Goal: Task Accomplishment & Management: Manage account settings

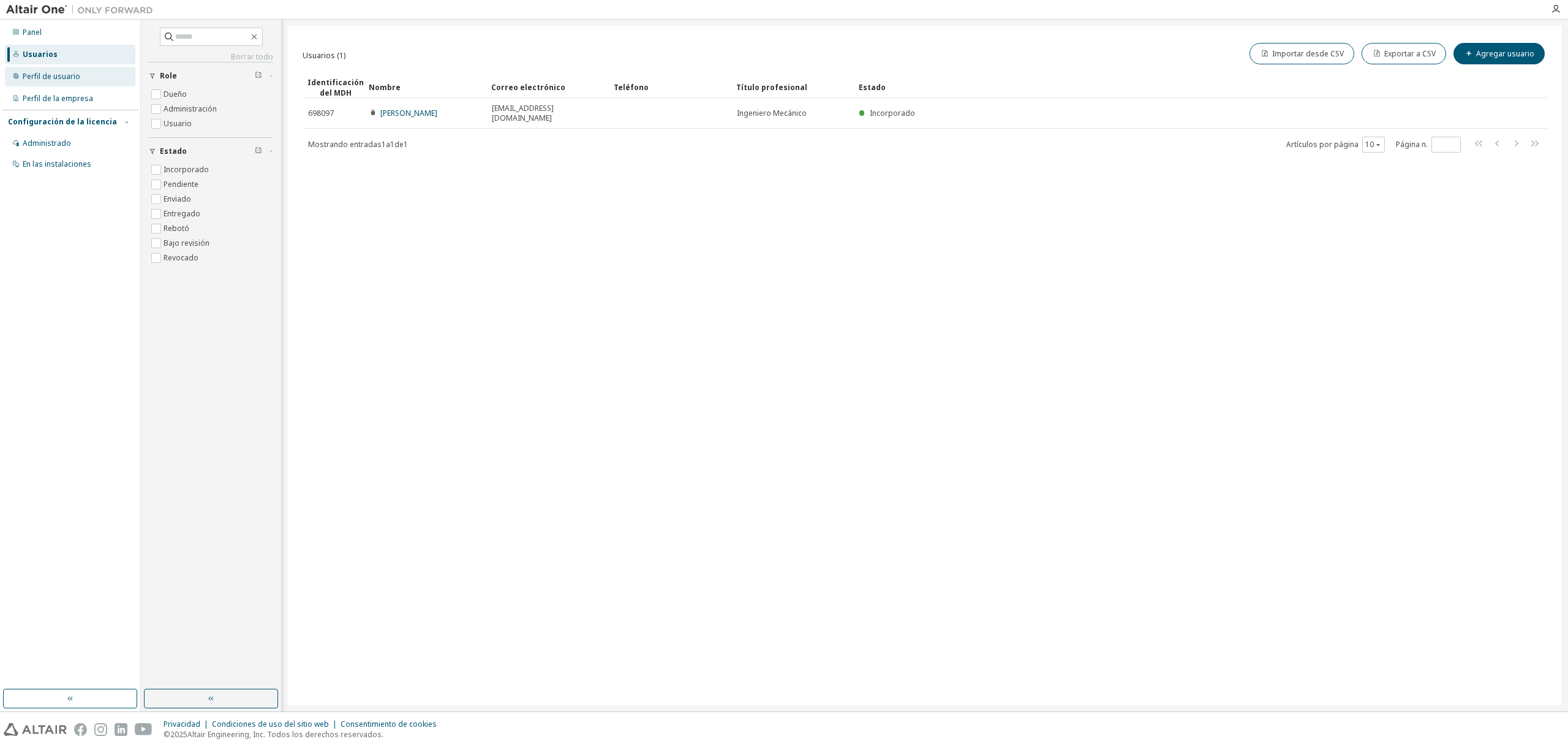
click at [52, 77] on font "Perfil de usuario" at bounding box center [51, 76] width 58 height 10
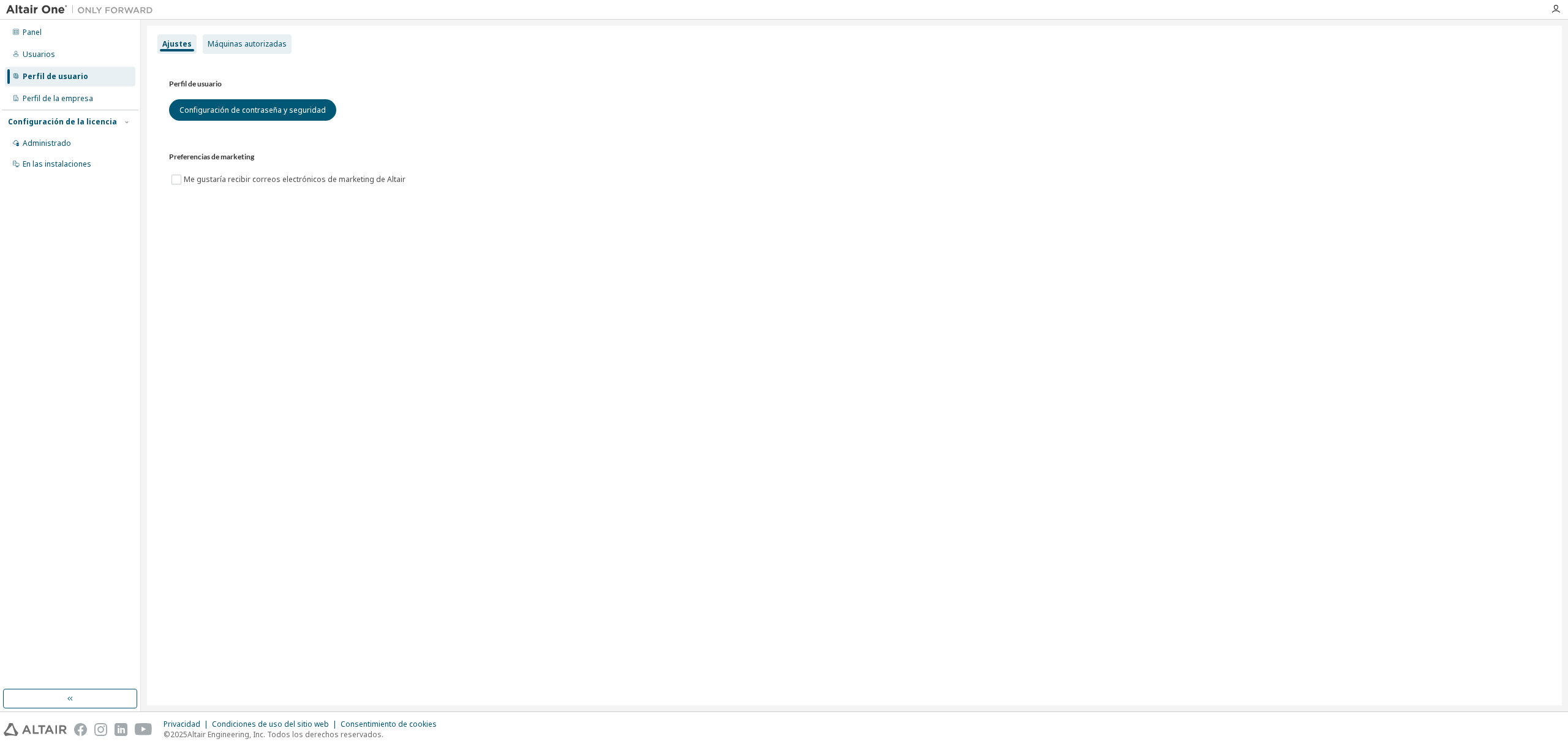
click at [253, 37] on div "Máquinas autorizadas" at bounding box center [247, 44] width 89 height 19
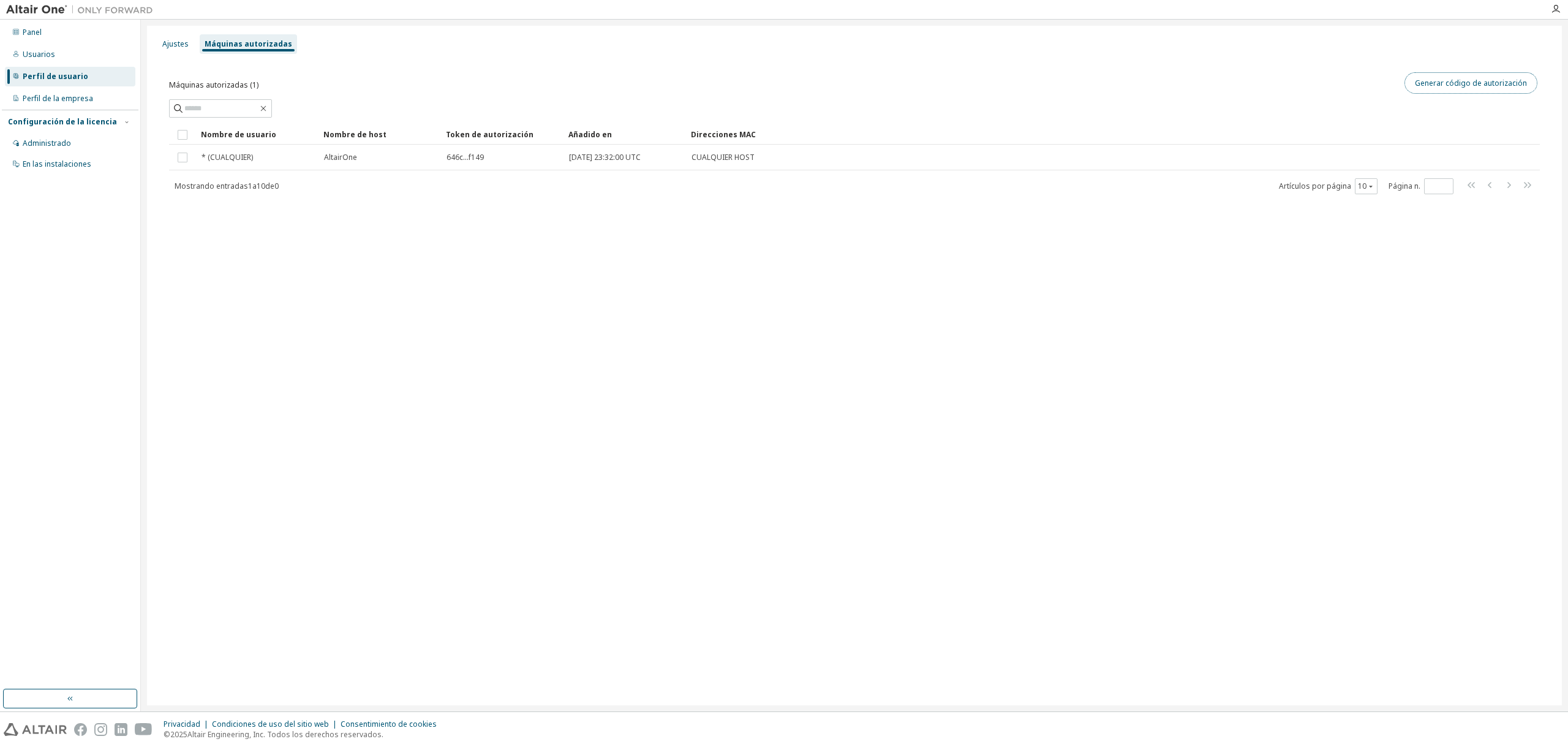
click at [1432, 84] on font "Generar código de autorización" at bounding box center [1471, 83] width 112 height 10
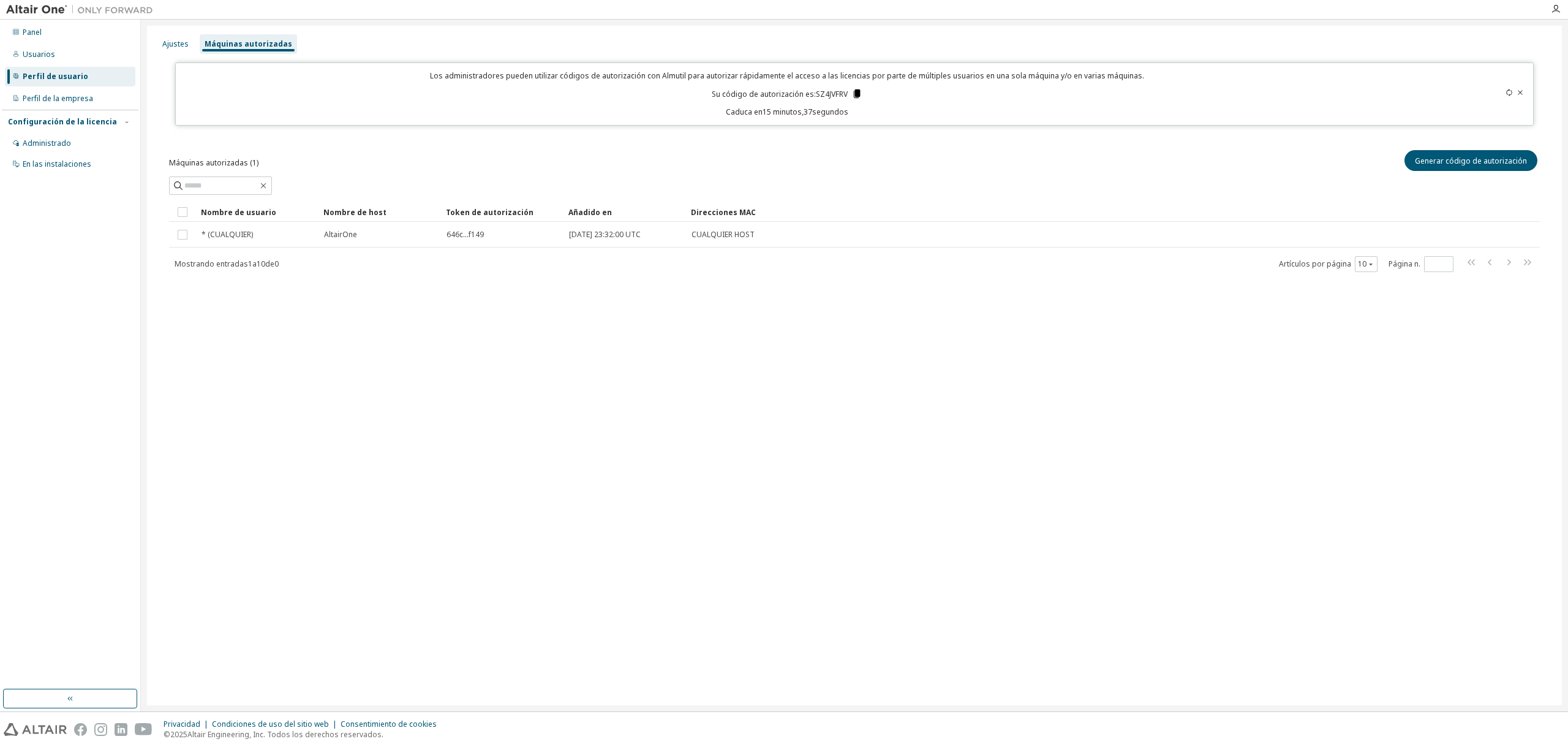
click at [855, 90] on icon at bounding box center [857, 93] width 6 height 8
click at [468, 331] on div "Ajustes Máquinas autorizadas Los administradores pueden utilizar códigos de aut…" at bounding box center [855, 365] width 1415 height 679
click at [87, 120] on font "Configuración de la licencia" at bounding box center [62, 122] width 109 height 10
click at [85, 120] on font "Configuración de la licencia" at bounding box center [62, 122] width 109 height 10
click at [53, 143] on font "Administrado" at bounding box center [46, 143] width 48 height 10
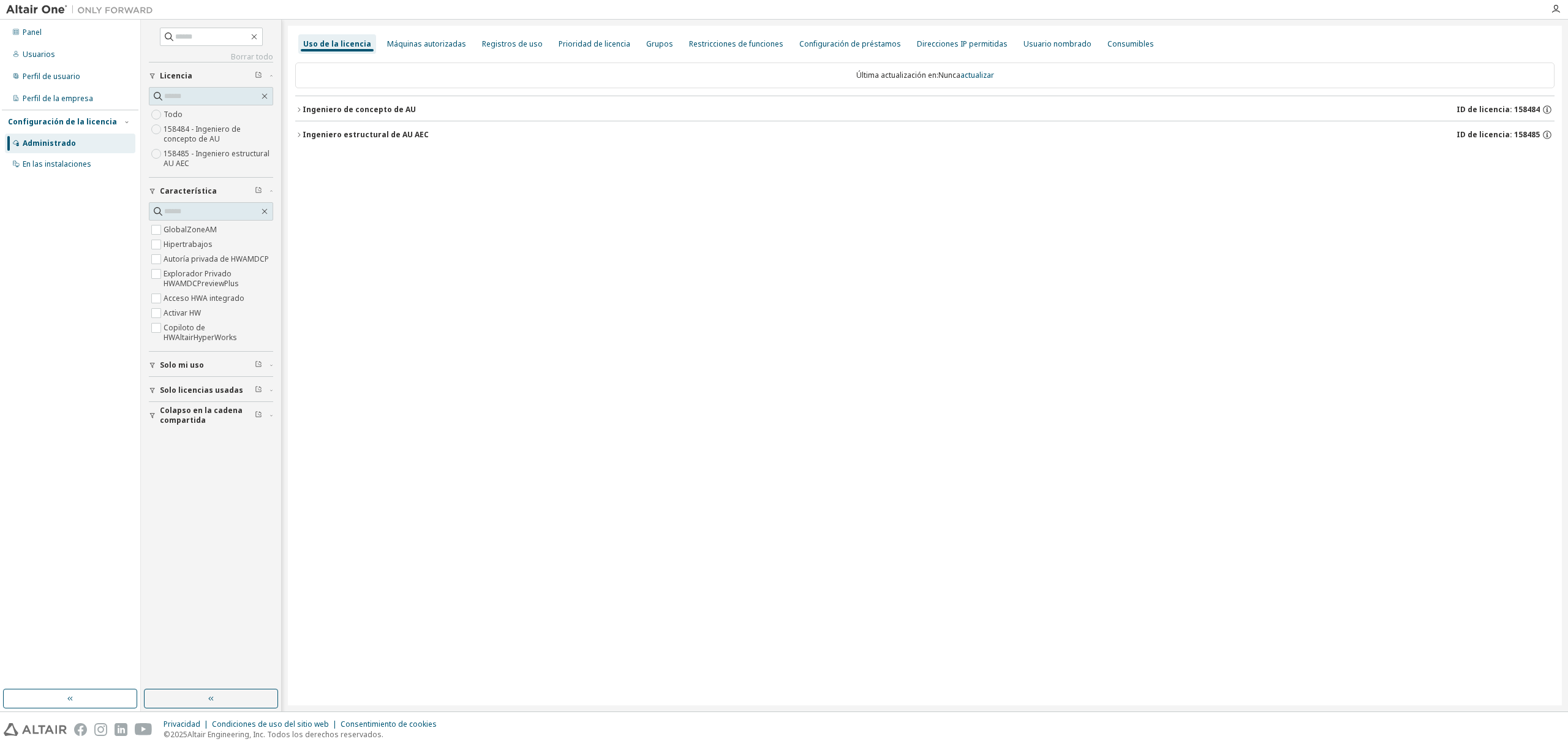
click at [302, 106] on font "Ingeniero de concepto de AU" at bounding box center [359, 109] width 113 height 10
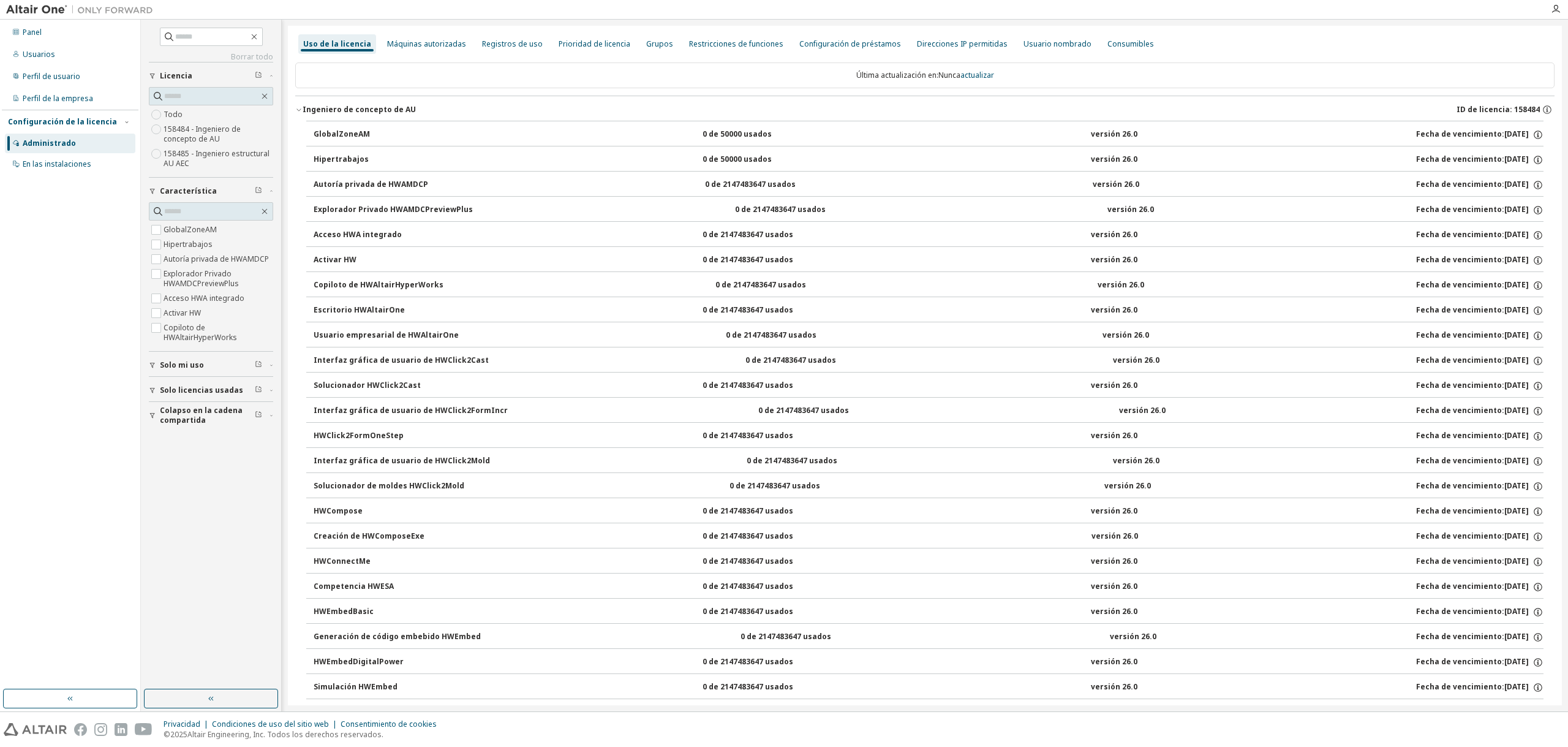
click at [302, 106] on font "Ingeniero de concepto de AU" at bounding box center [359, 109] width 113 height 10
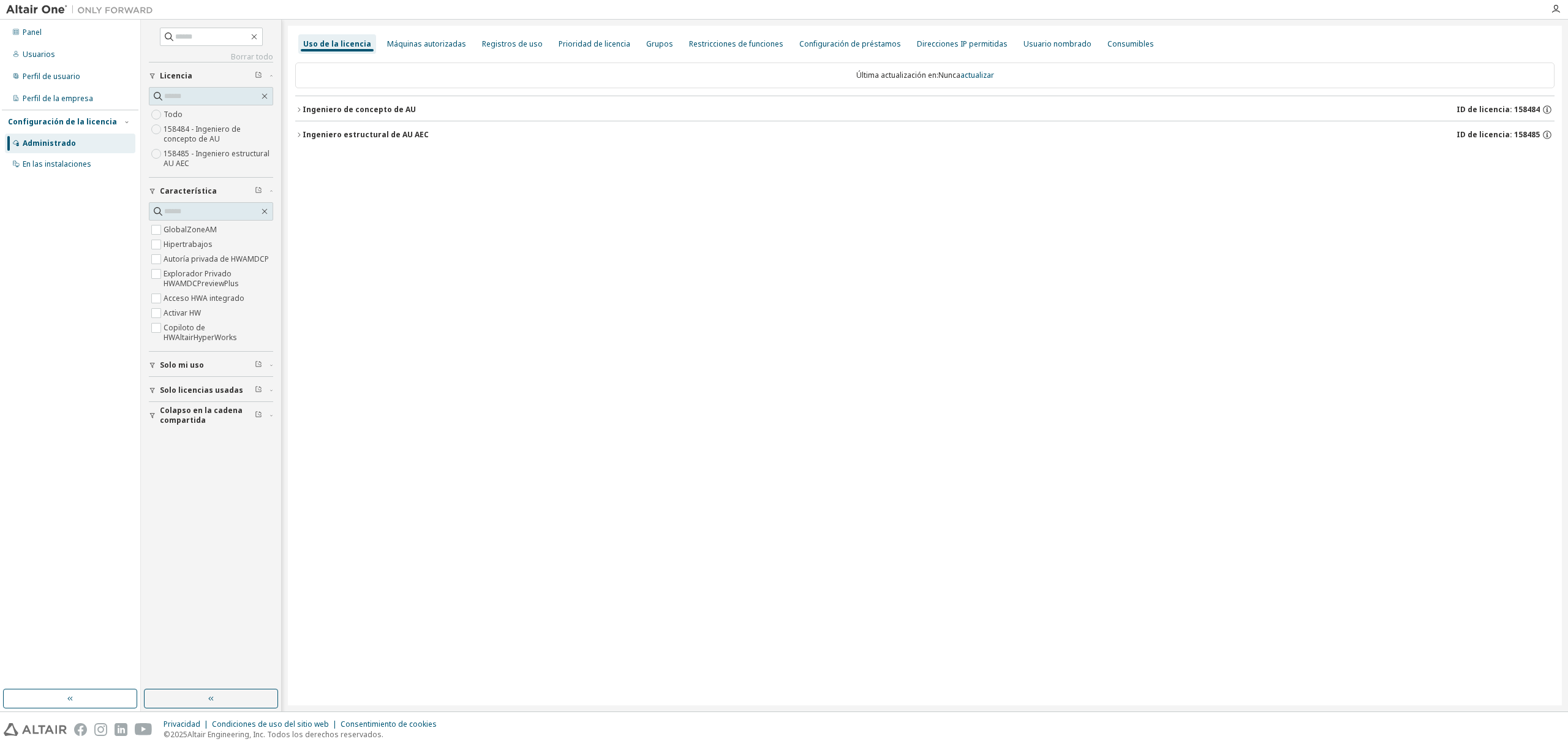
click at [305, 134] on font "Ingeniero estructural de AU AEC" at bounding box center [365, 134] width 126 height 10
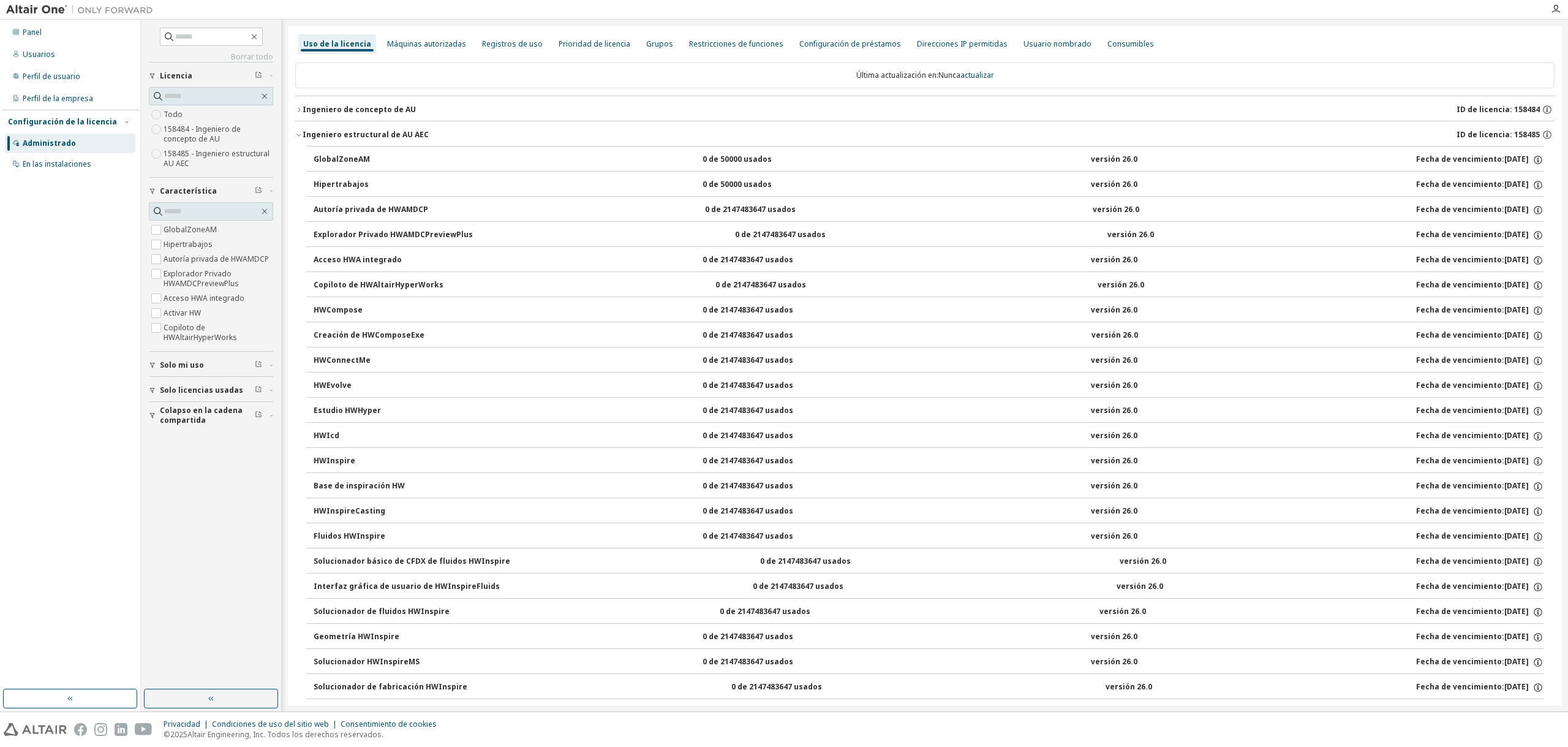
click at [305, 134] on font "Ingeniero estructural de AU AEC" at bounding box center [365, 134] width 126 height 10
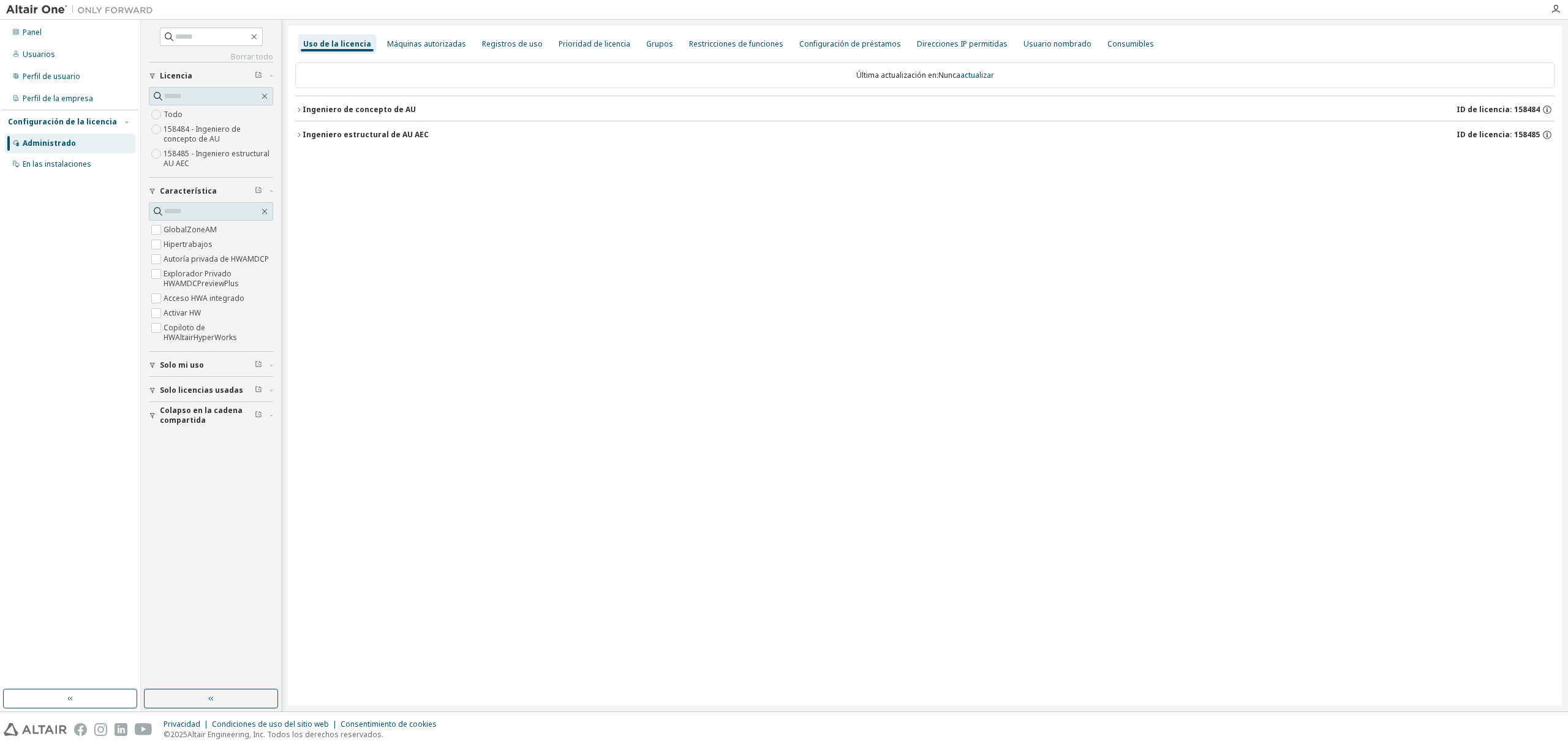
click at [177, 72] on font "Licencia" at bounding box center [176, 76] width 32 height 10
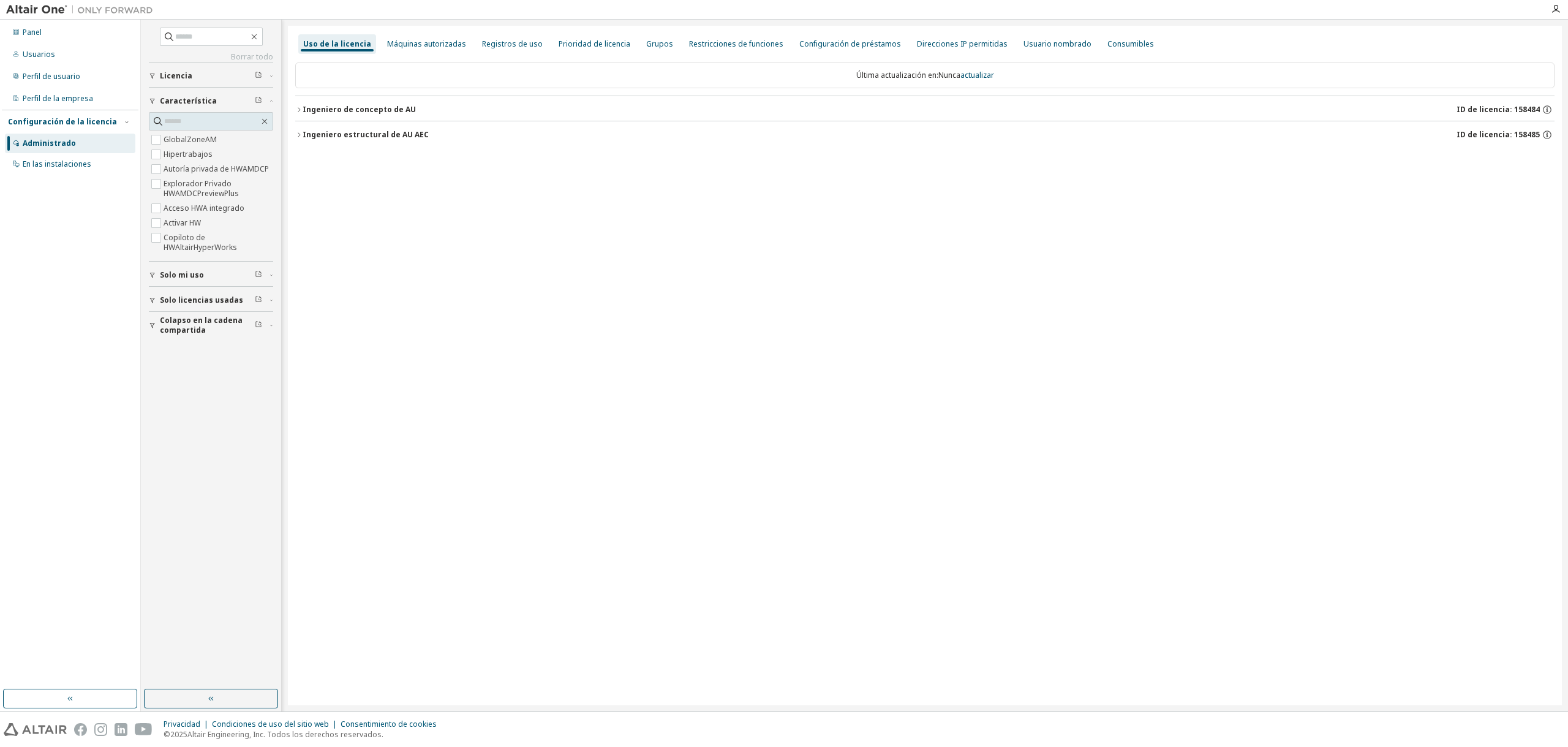
click at [177, 71] on font "Licencia" at bounding box center [176, 76] width 32 height 10
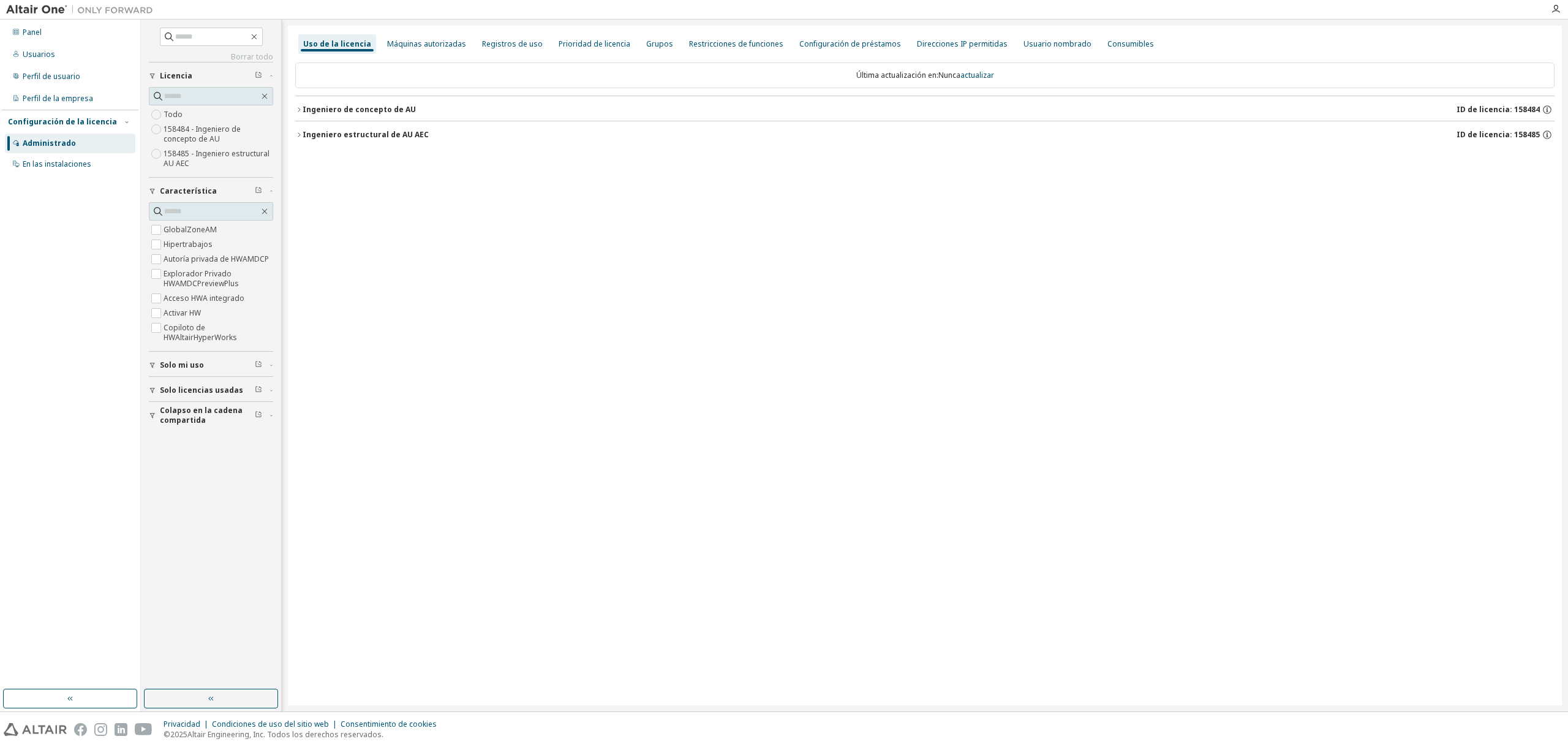
click at [150, 362] on icon "button" at bounding box center [152, 365] width 7 height 7
click at [154, 427] on icon "button" at bounding box center [152, 425] width 7 height 7
click at [188, 131] on font "158484 - Ingeniero de concepto de AU" at bounding box center [202, 133] width 77 height 20
click at [394, 109] on font "Ingeniero de concepto de AU" at bounding box center [359, 109] width 113 height 10
click at [189, 113] on div "Todo 158484 - Ingeniero de concepto de AU 158485 - Ingeniero estructural AU AEC" at bounding box center [210, 139] width 124 height 64
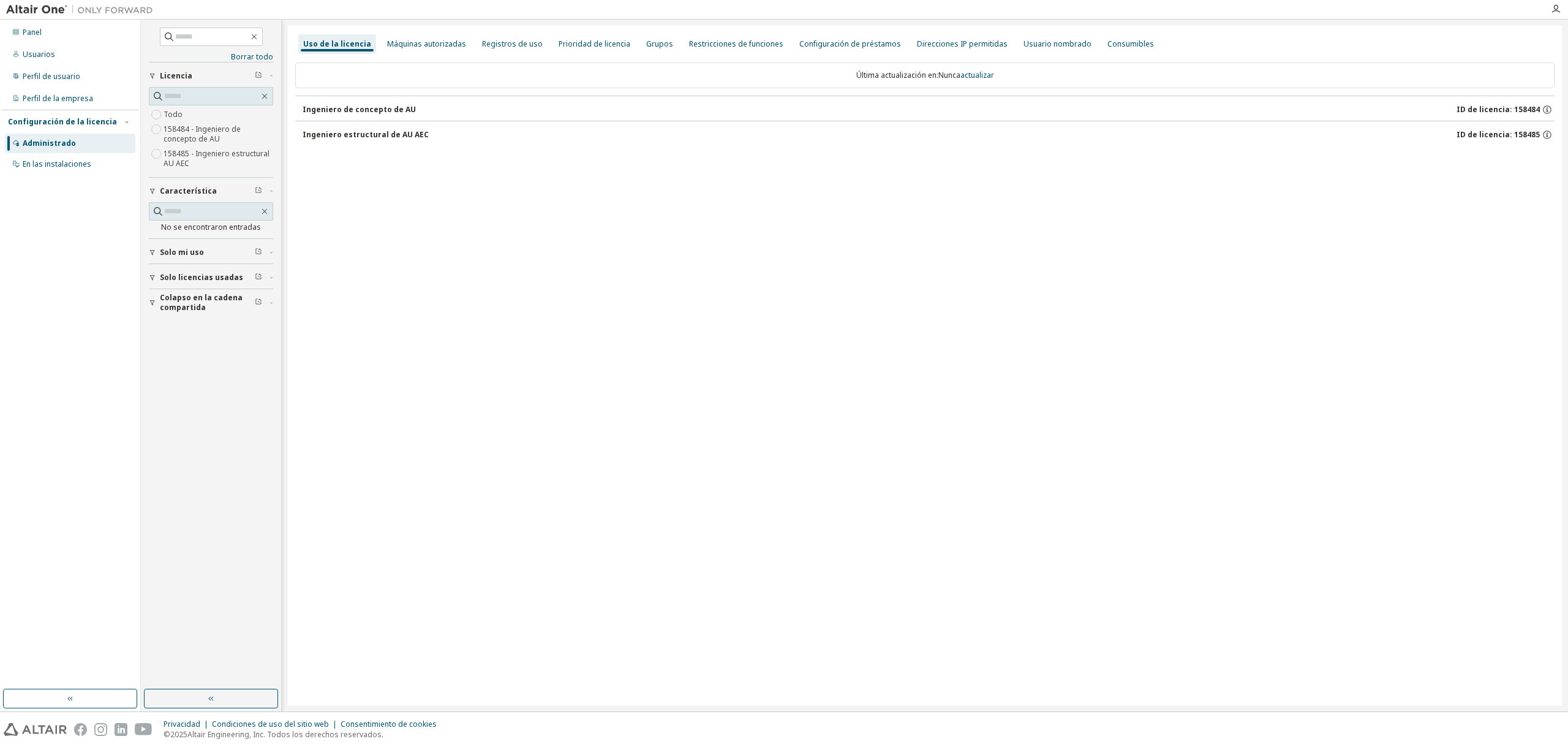
click at [305, 107] on font "Ingeniero de concepto de AU" at bounding box center [359, 109] width 113 height 10
click at [389, 133] on font "Ingeniero estructural de AU AEC" at bounding box center [365, 134] width 126 height 10
click at [909, 114] on div "Ingeniero de concepto de AU ID de licencia: 158484" at bounding box center [928, 109] width 1252 height 11
click at [1485, 106] on font "ID de licencia: 158484" at bounding box center [1498, 109] width 84 height 10
click at [1490, 137] on font "ID de licencia: 158485" at bounding box center [1498, 134] width 84 height 10
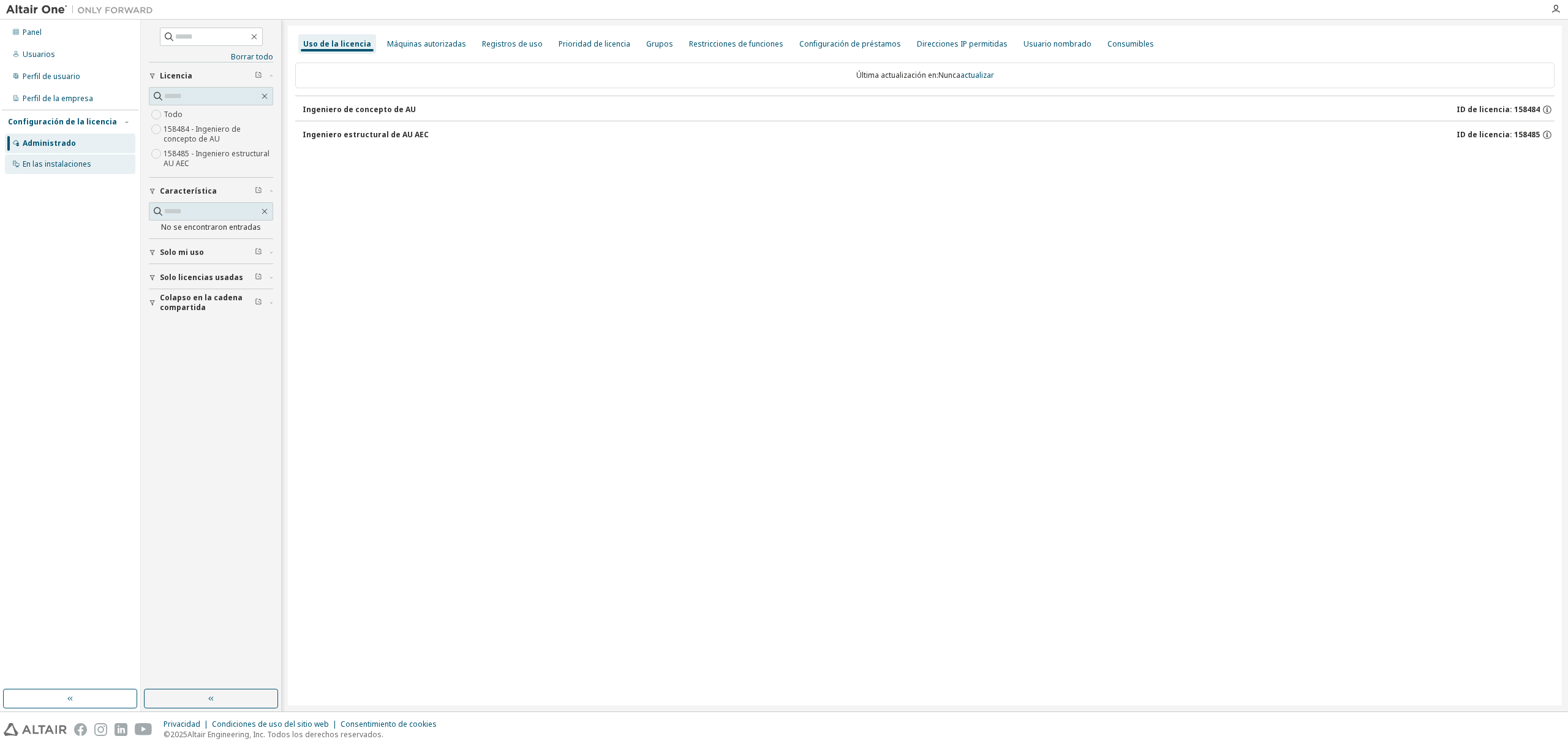
click at [55, 163] on font "En las instalaciones" at bounding box center [57, 164] width 69 height 10
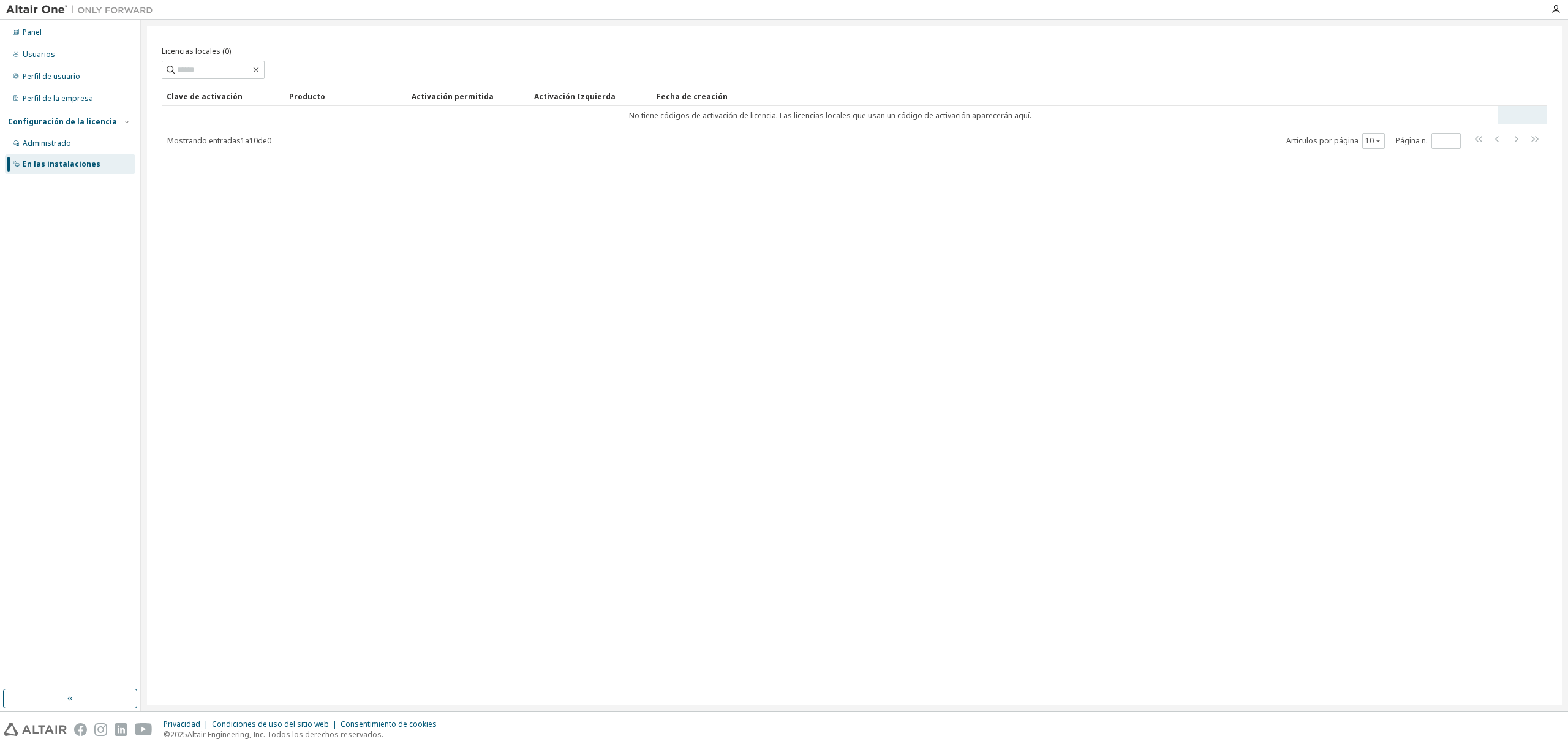
click at [953, 117] on font "No tiene códigos de activación de licencia. Las licencias locales que usan un c…" at bounding box center [830, 115] width 403 height 10
click at [84, 98] on font "Perfil de la empresa" at bounding box center [58, 98] width 71 height 10
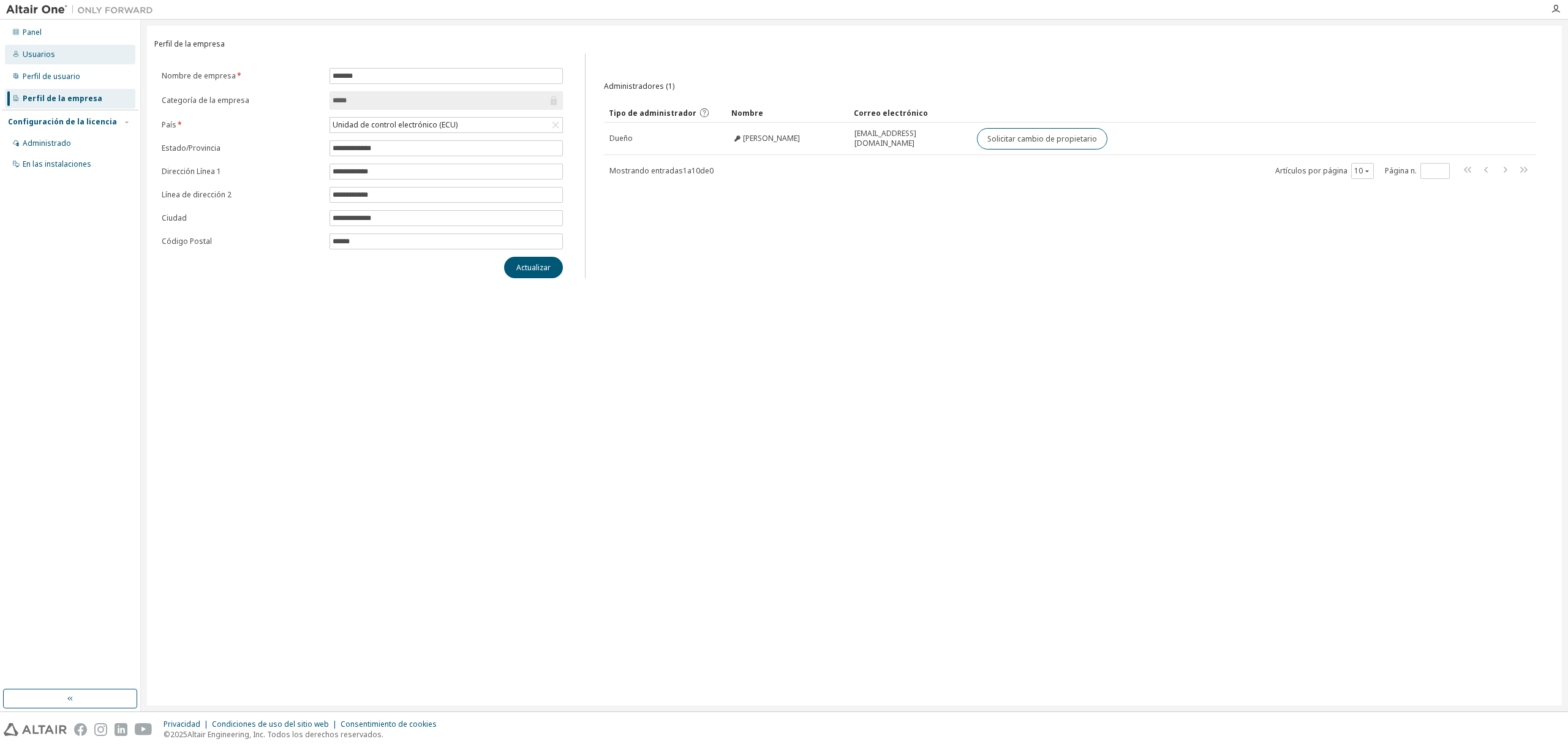
click at [58, 54] on div "Usuarios" at bounding box center [70, 55] width 131 height 19
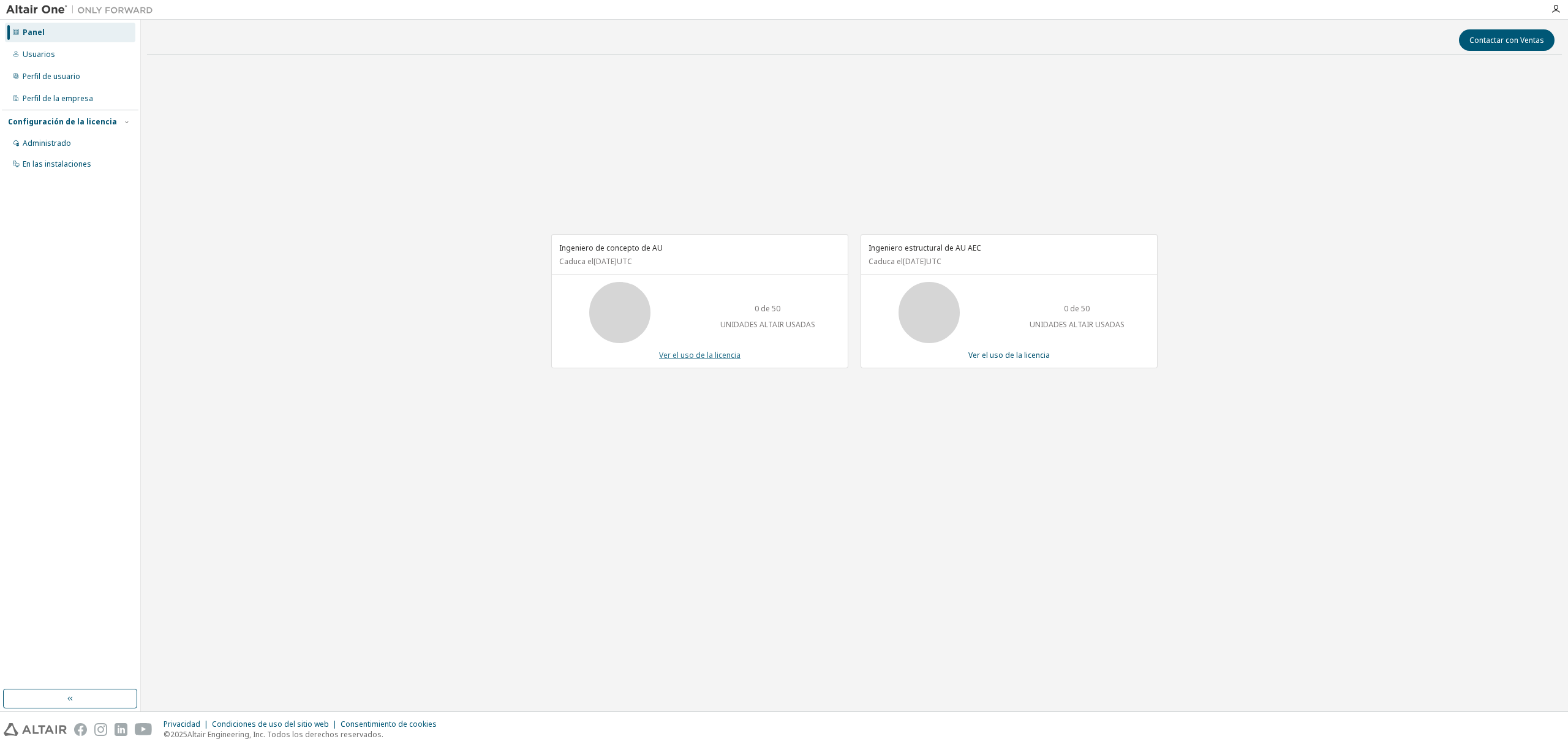
click at [698, 354] on font "Ver el uso de la licencia" at bounding box center [700, 355] width 82 height 10
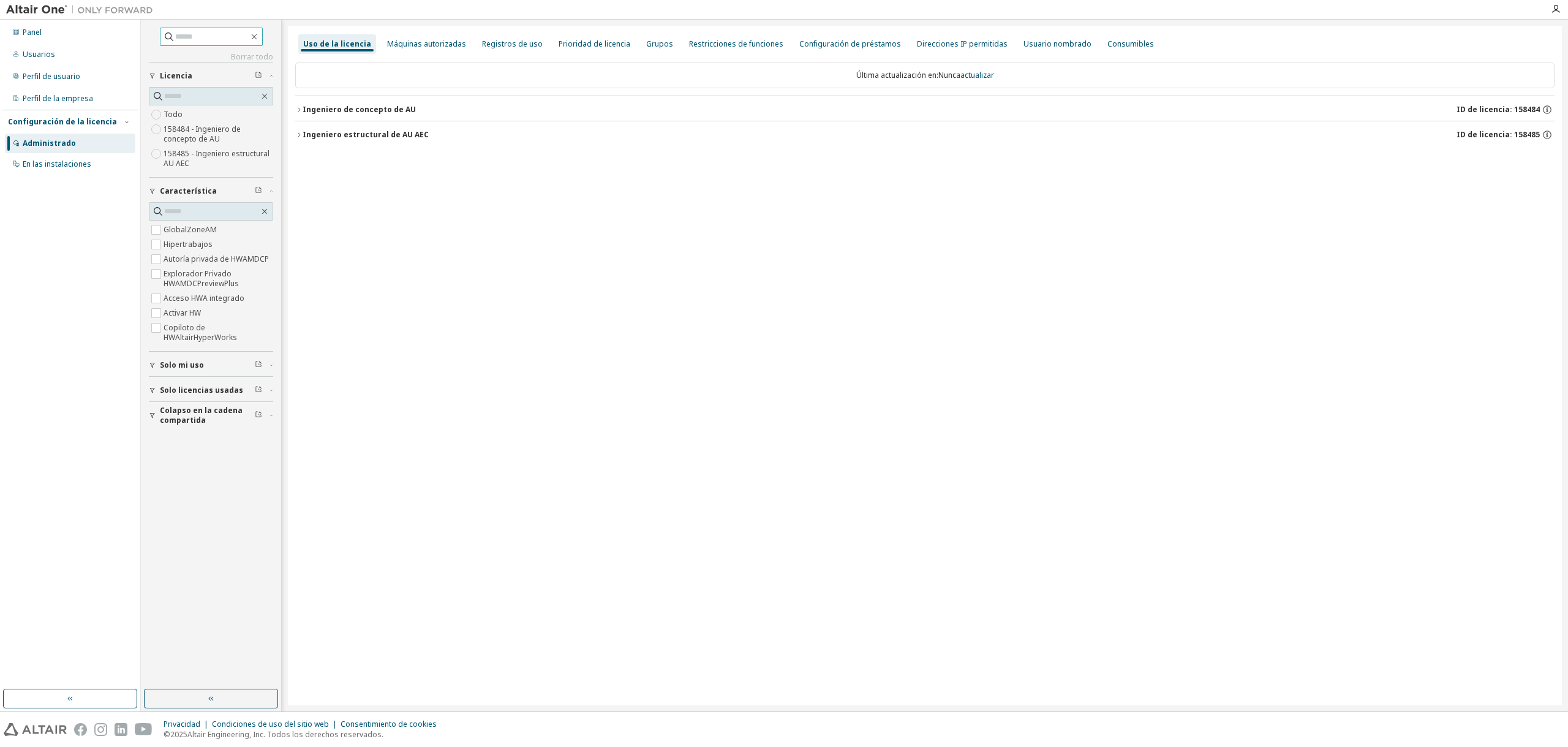
click at [201, 39] on input "text" at bounding box center [212, 37] width 73 height 12
type input "****"
click at [394, 235] on div "Uso de la licencia Máquinas autorizadas Registros de uso Prioridad de licencia …" at bounding box center [925, 365] width 1274 height 679
click at [432, 42] on font "Máquinas autorizadas" at bounding box center [426, 44] width 79 height 10
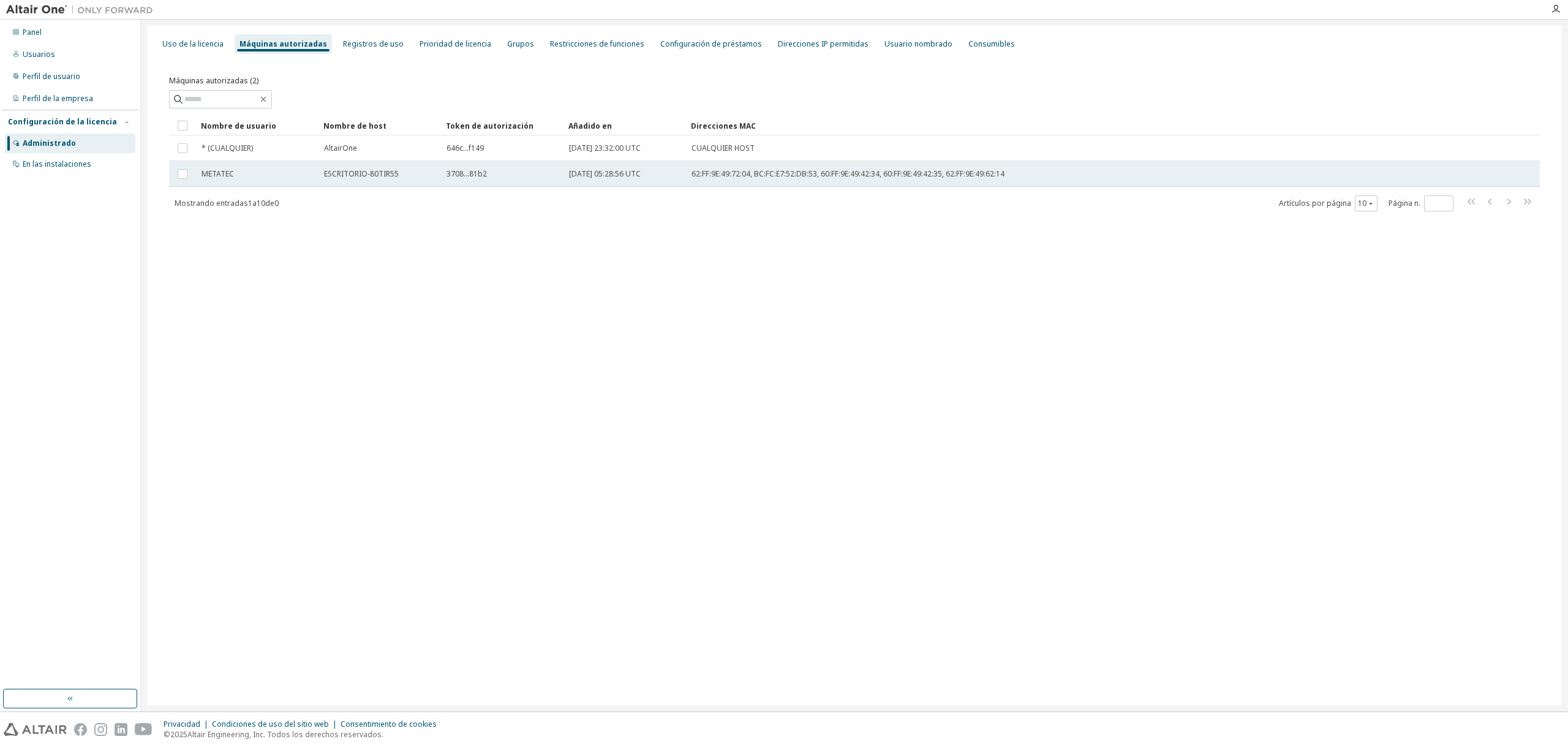
click at [564, 173] on td "[DATE] 05:28:56 UTC" at bounding box center [624, 174] width 122 height 26
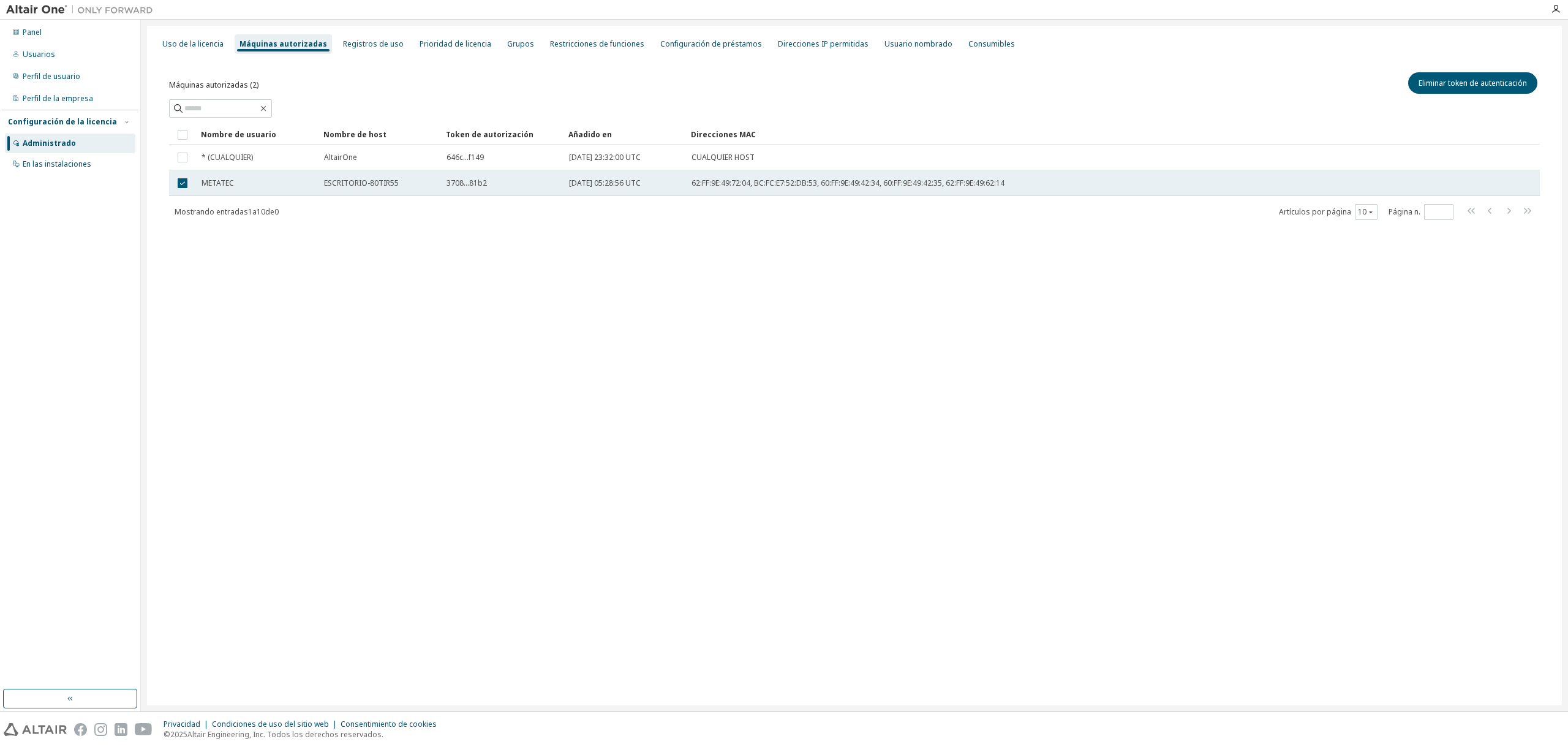
click at [567, 181] on td "[DATE] 05:28:56 UTC" at bounding box center [624, 183] width 122 height 26
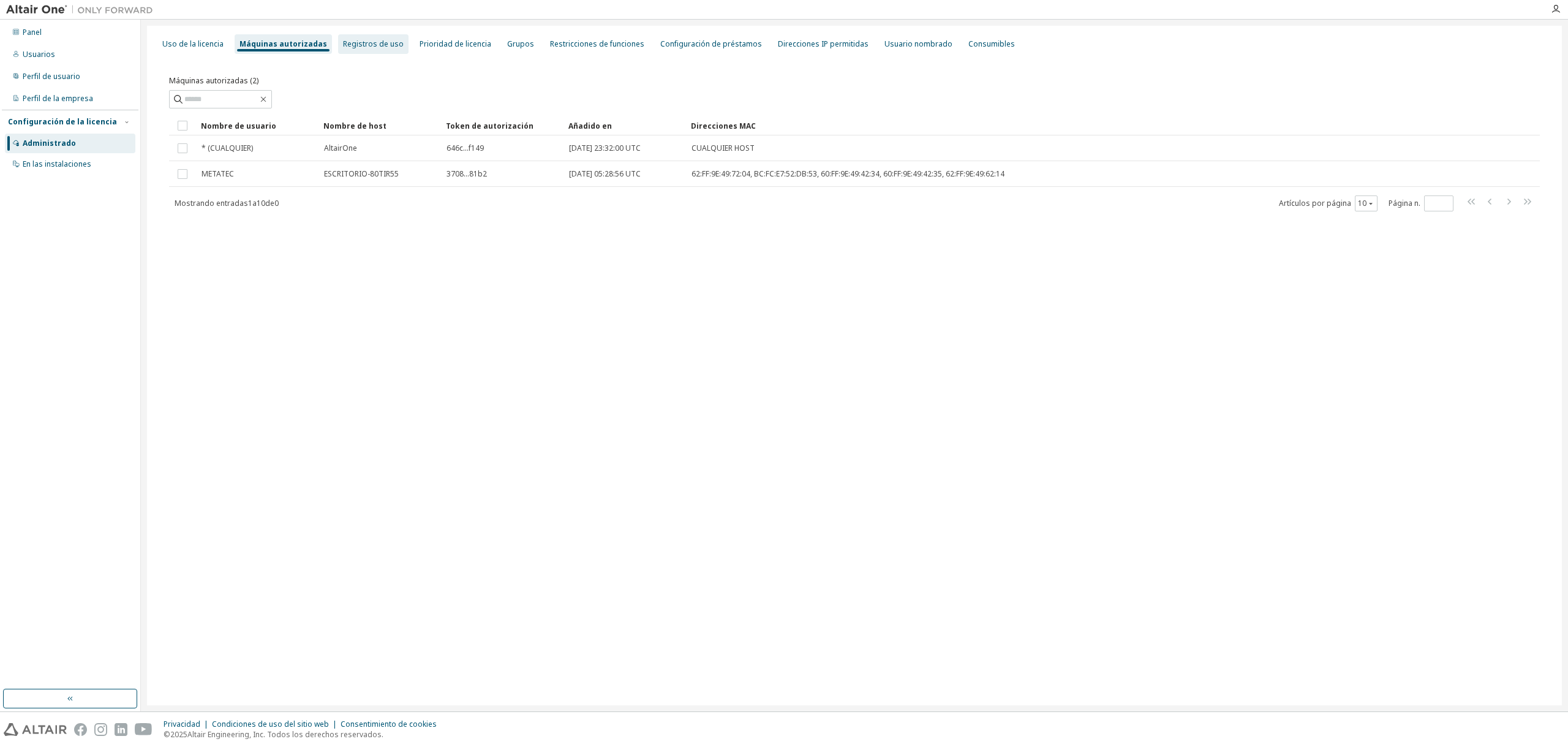
click at [379, 51] on div "Registros de uso" at bounding box center [374, 44] width 71 height 19
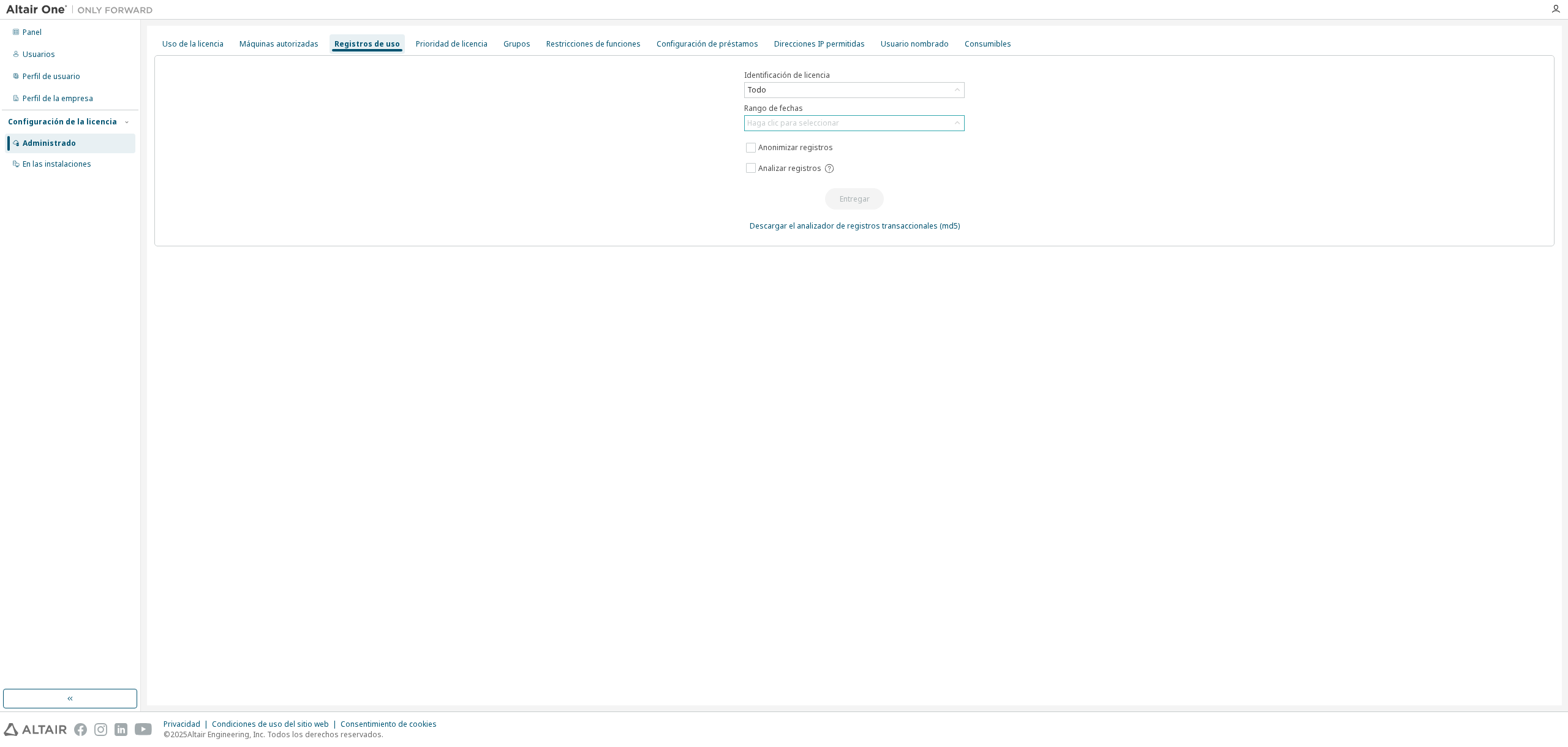
click at [776, 125] on font "Haga clic para seleccionar" at bounding box center [793, 123] width 92 height 10
click at [778, 121] on font "Haga clic para seleccionar" at bounding box center [793, 123] width 92 height 10
click at [449, 45] on font "Prioridad de licencia" at bounding box center [451, 44] width 71 height 10
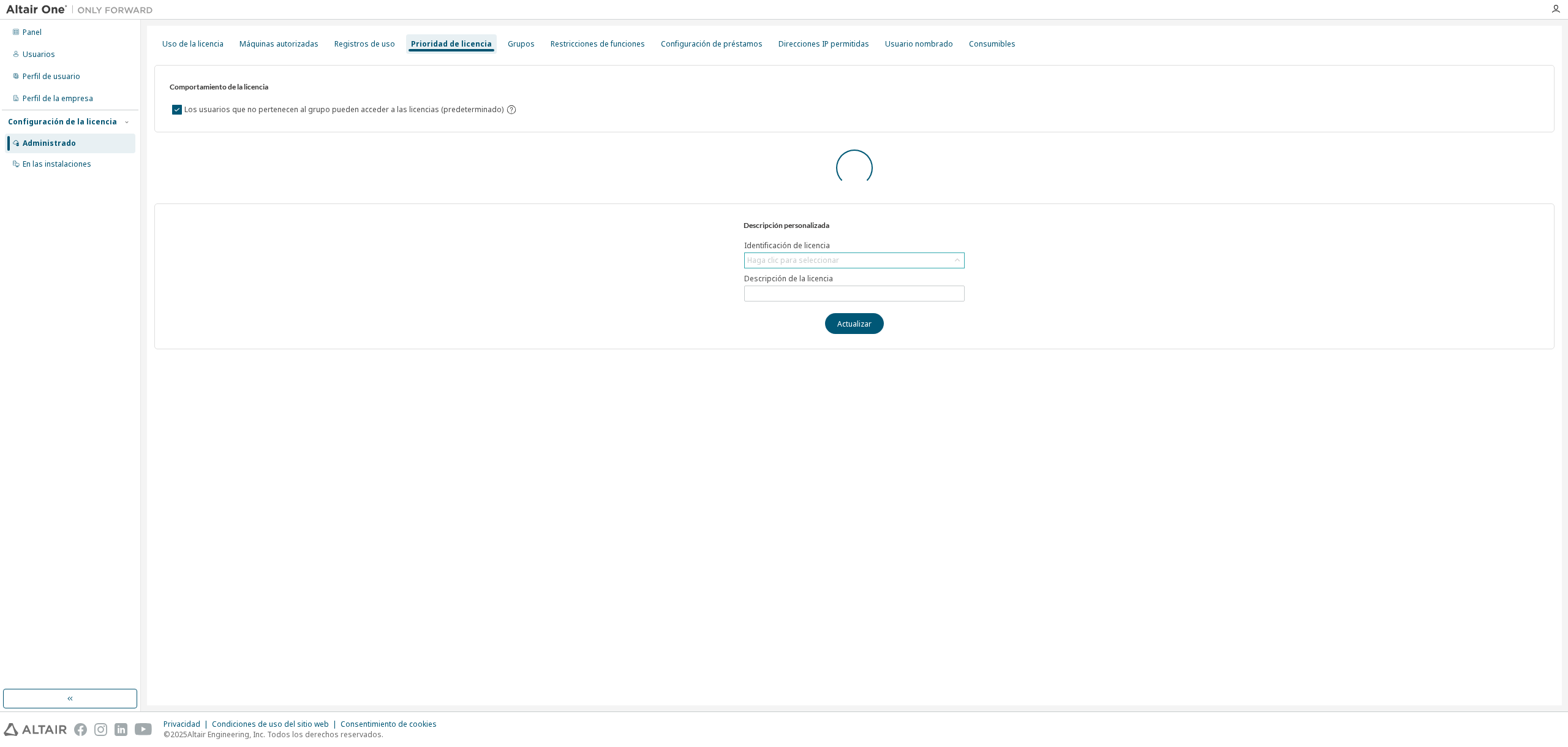
click at [956, 254] on icon at bounding box center [957, 260] width 12 height 12
click at [951, 254] on icon at bounding box center [957, 260] width 12 height 12
click at [713, 53] on div "Configuración de préstamos" at bounding box center [711, 44] width 111 height 19
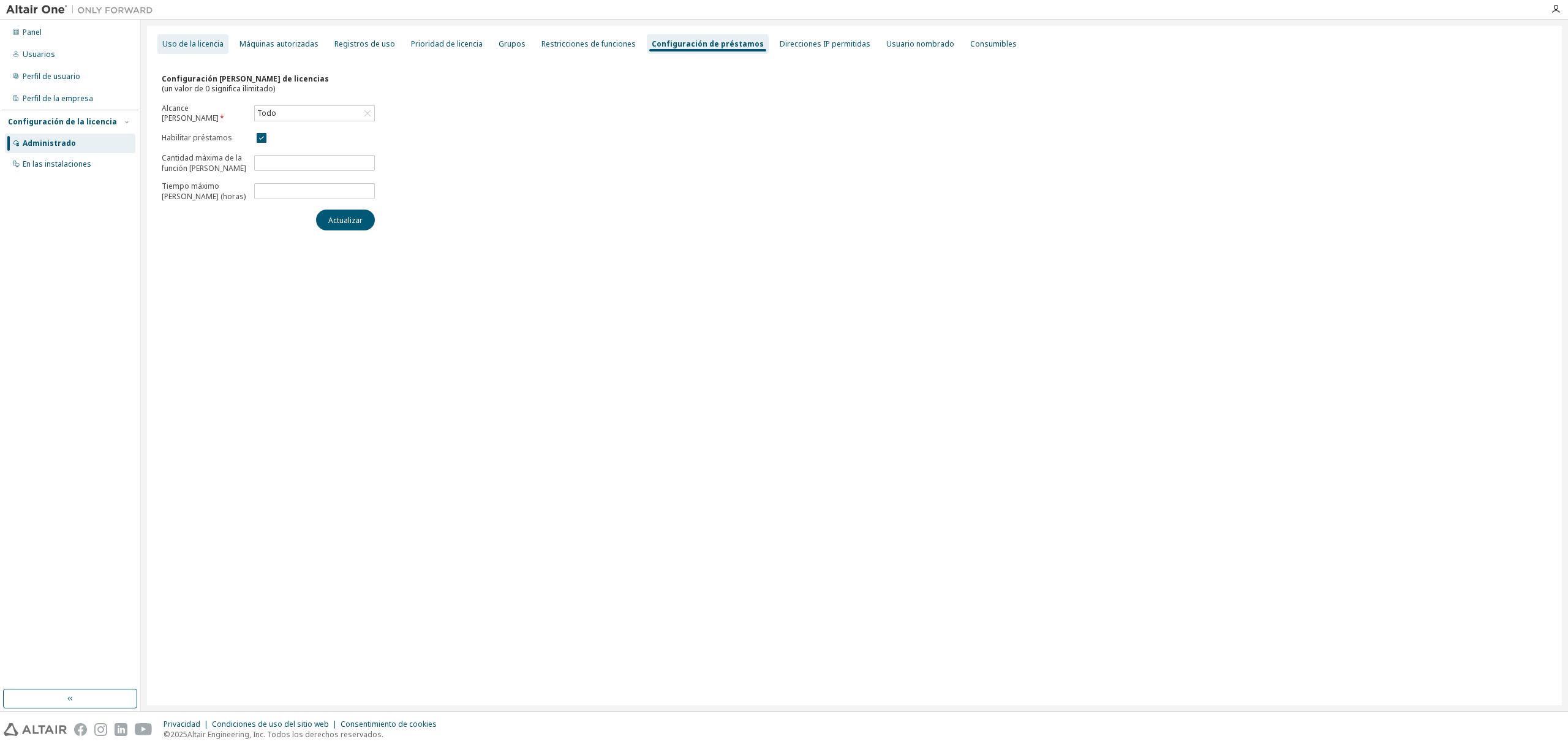
click at [206, 42] on font "Uso de la licencia" at bounding box center [192, 44] width 61 height 10
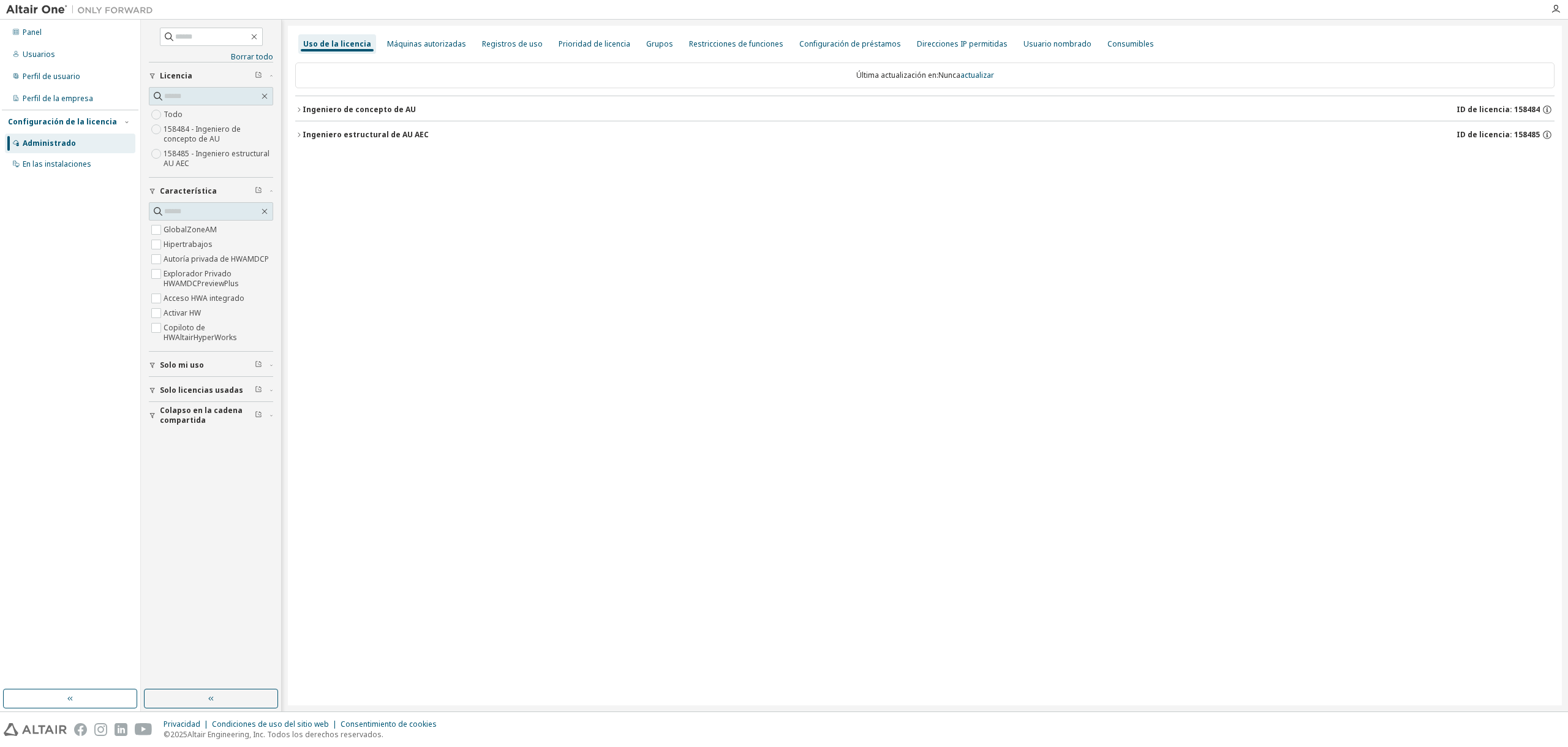
click at [304, 110] on font "Ingeniero de concepto de AU" at bounding box center [359, 109] width 113 height 10
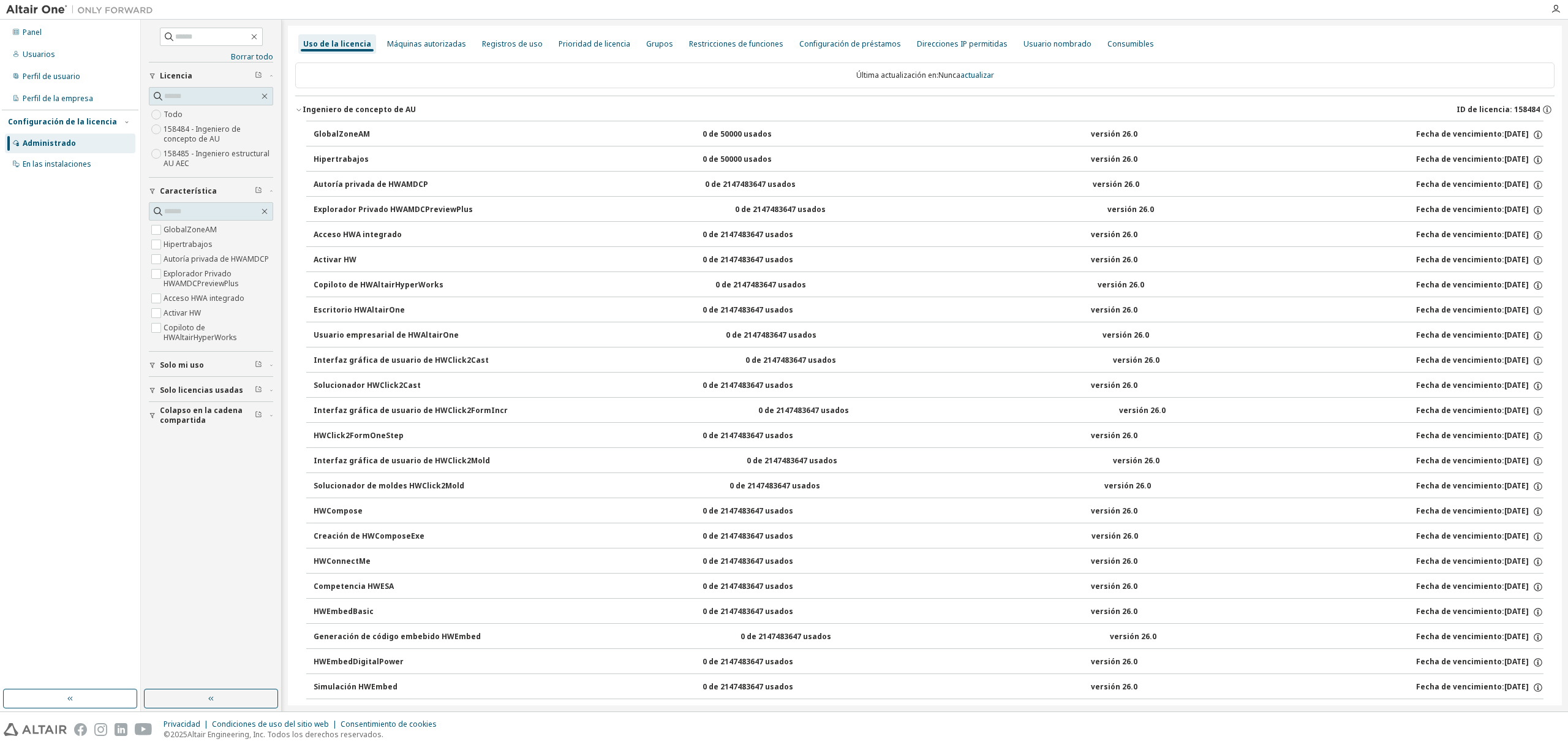
click at [304, 110] on font "Ingeniero de concepto de AU" at bounding box center [359, 109] width 113 height 10
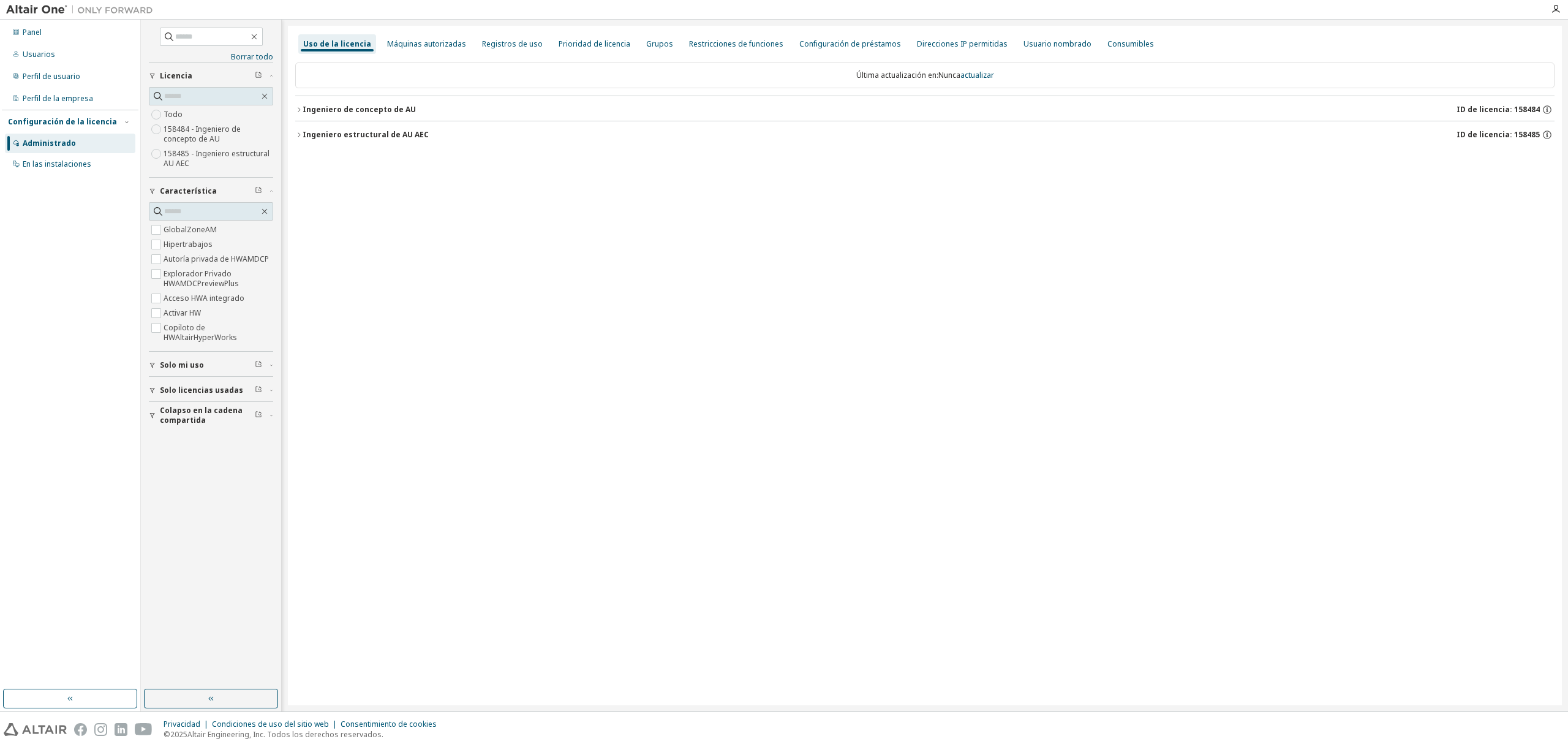
click at [363, 70] on div "Última actualización en: Nunca actualizar" at bounding box center [925, 75] width 1259 height 26
click at [198, 33] on input "text" at bounding box center [212, 37] width 73 height 12
type input "*"
type input "********"
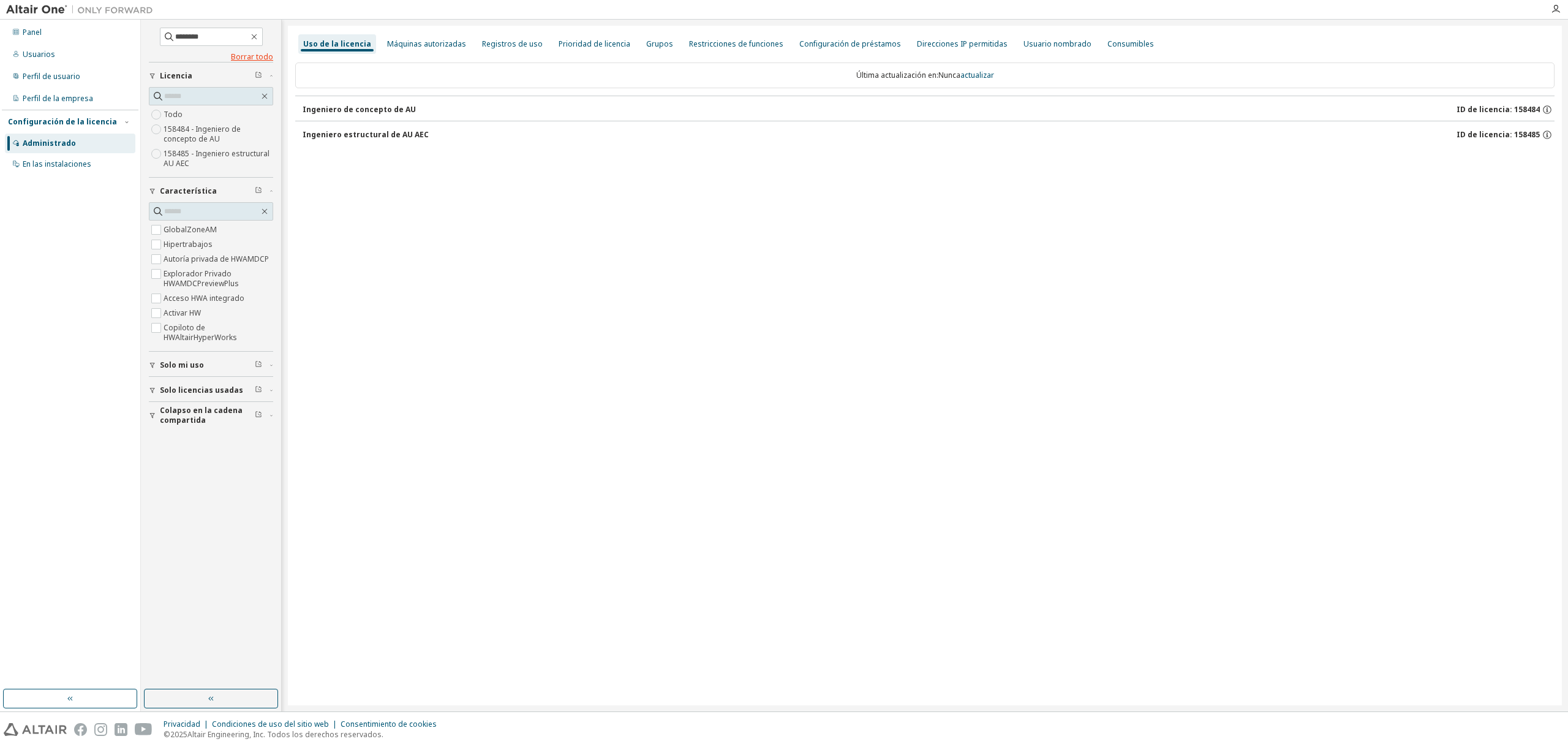
click at [244, 55] on font "Borrar todo" at bounding box center [252, 57] width 42 height 10
click at [257, 35] on icon "button" at bounding box center [253, 37] width 6 height 6
click at [304, 111] on font "Ingeniero de concepto de AU" at bounding box center [359, 109] width 113 height 10
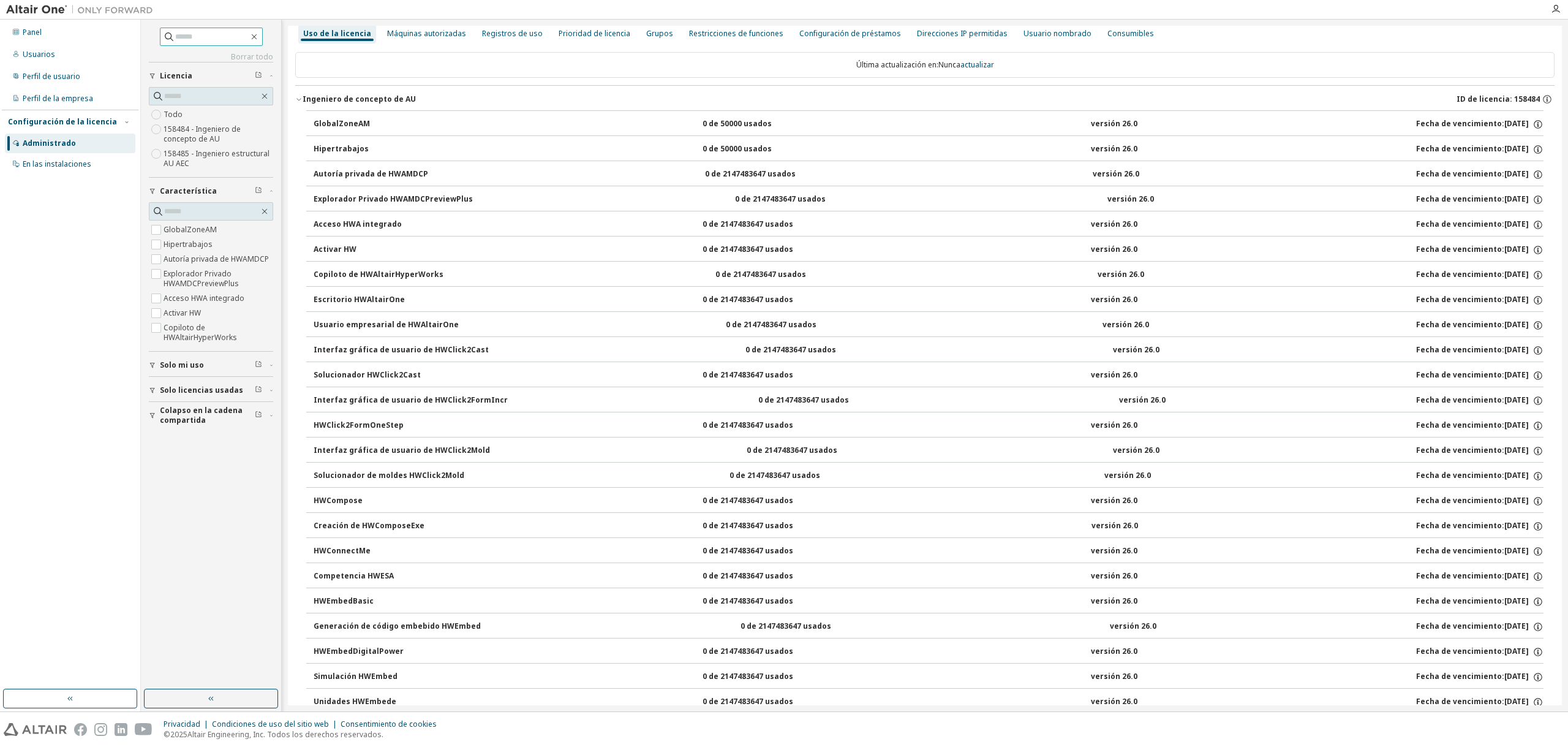
scroll to position [8, 0]
click at [302, 100] on icon "button" at bounding box center [298, 101] width 7 height 7
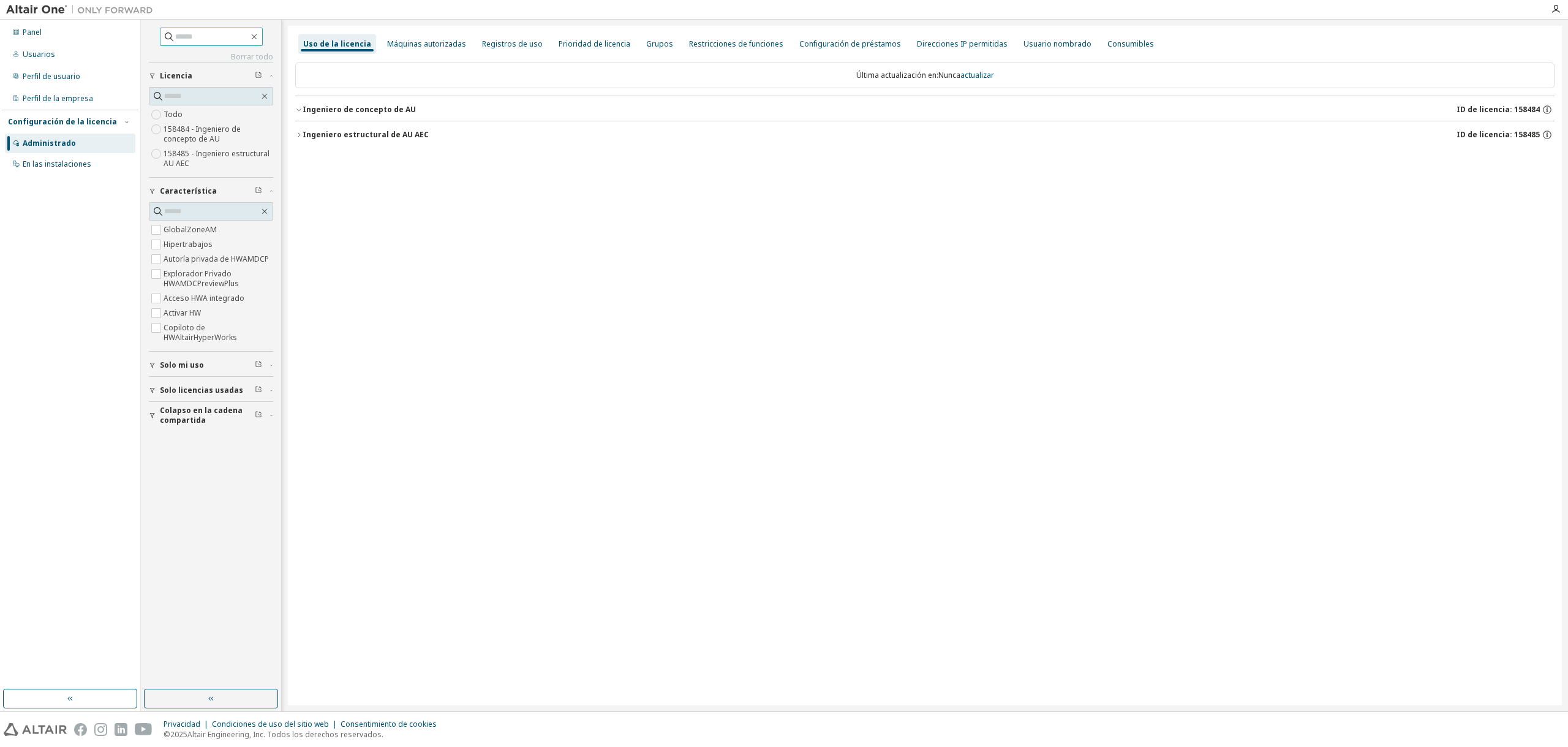
scroll to position [0, 0]
click at [305, 130] on font "Ingeniero estructural de AU AEC" at bounding box center [365, 134] width 126 height 10
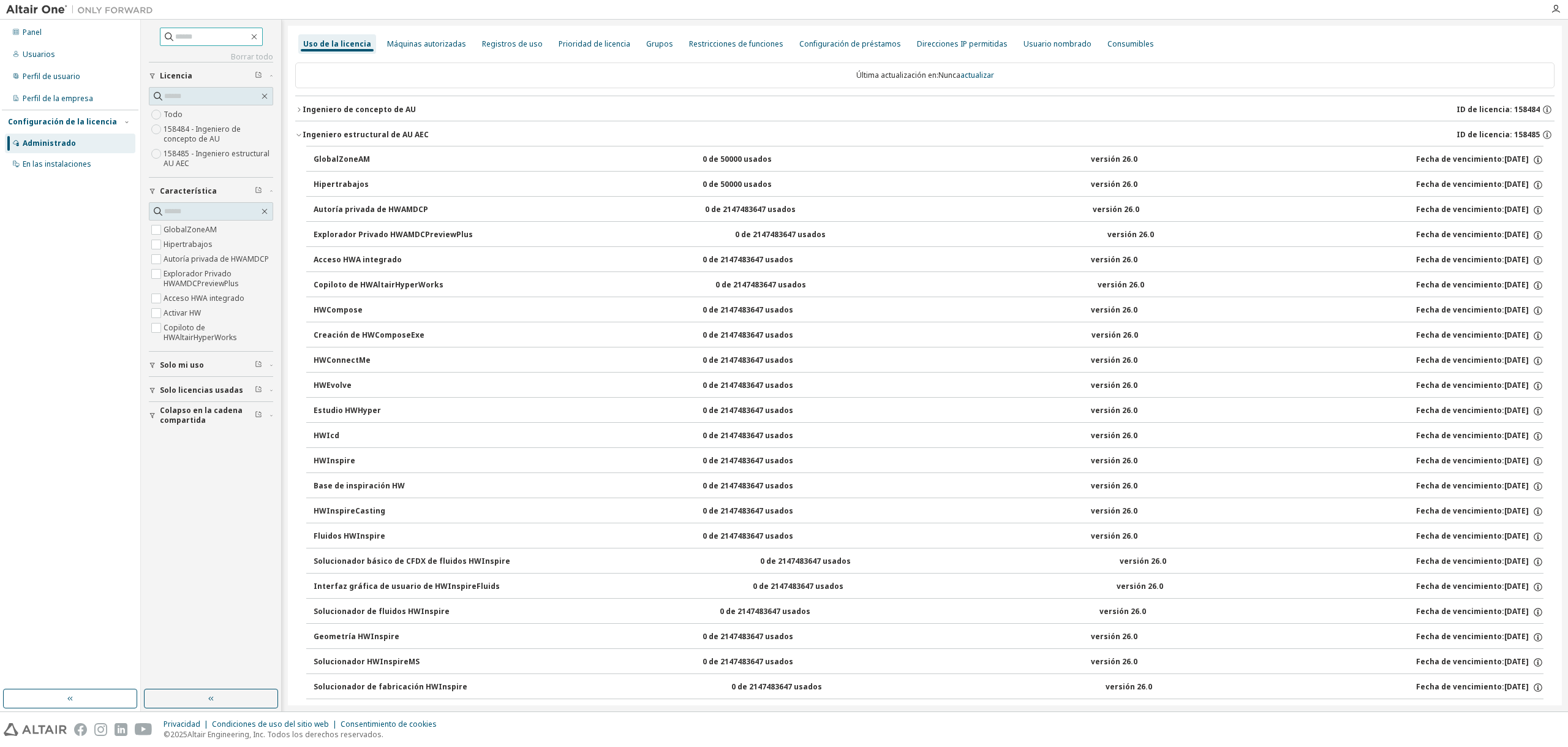
click at [330, 182] on font "Hipertrabajos" at bounding box center [342, 184] width 55 height 10
click at [753, 180] on font "0 de 50000 usados" at bounding box center [737, 184] width 69 height 10
click at [1104, 179] on font "versión 26.0" at bounding box center [1114, 184] width 46 height 10
